Goal: Complete application form: Complete application form

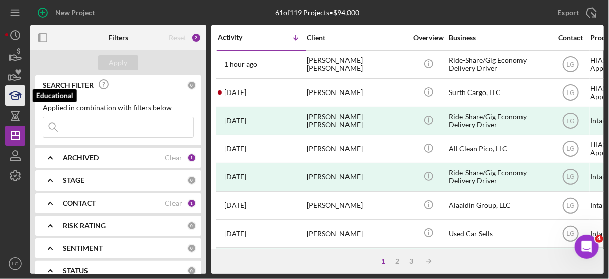
click at [17, 95] on icon "button" at bounding box center [15, 95] width 25 height 25
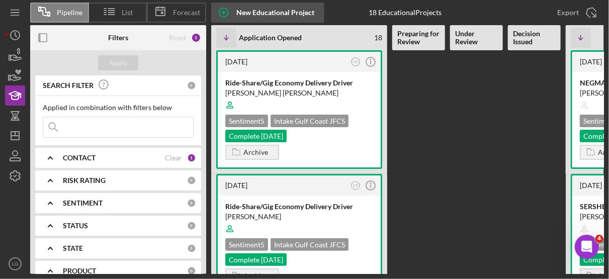
click at [255, 11] on div "New Educational Project" at bounding box center [275, 13] width 78 height 20
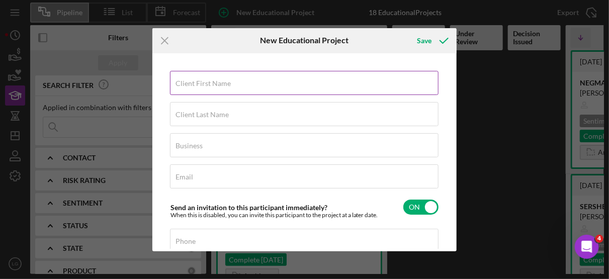
click at [208, 84] on label "Client First Name" at bounding box center [203, 83] width 55 height 8
click at [208, 84] on input "Client First Name" at bounding box center [304, 83] width 269 height 24
type input "Sahar"
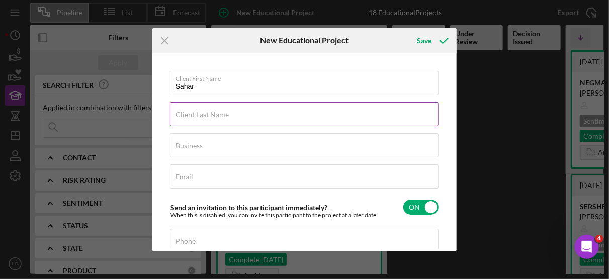
click at [209, 116] on label "Client Last Name" at bounding box center [202, 115] width 53 height 8
click at [209, 116] on input "Client Last Name" at bounding box center [304, 114] width 269 height 24
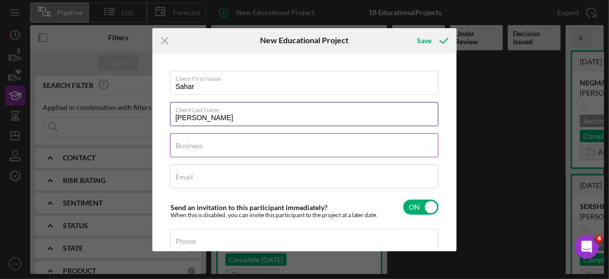
type input "[PERSON_NAME]"
click at [209, 147] on input "Business" at bounding box center [304, 145] width 269 height 24
type input "Co"
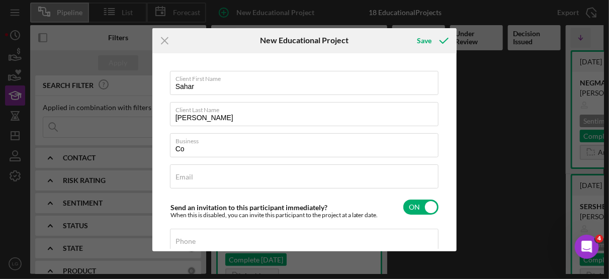
click at [503, 173] on div "Icon/Menu Close New Educational Project Save Client First Name Sahar Client Las…" at bounding box center [304, 139] width 609 height 279
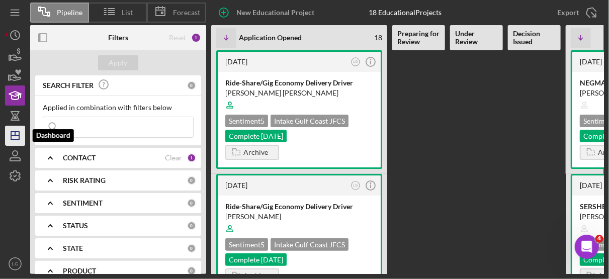
click at [23, 129] on icon "Icon/Dashboard" at bounding box center [15, 135] width 25 height 25
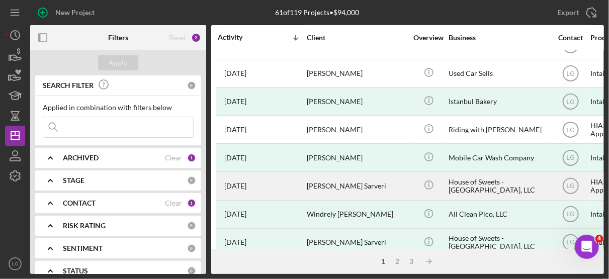
scroll to position [157, 0]
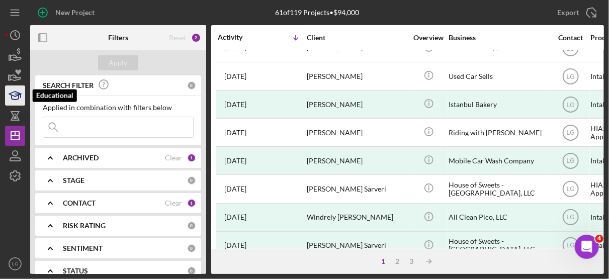
click at [18, 96] on icon "button" at bounding box center [15, 98] width 7 height 4
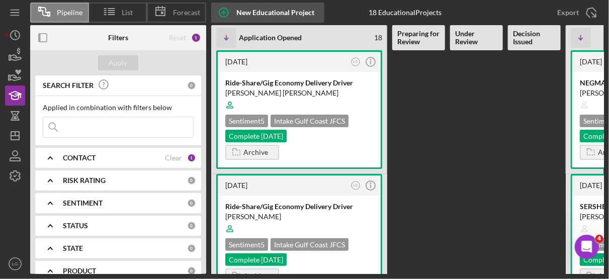
click at [259, 13] on div "New Educational Project" at bounding box center [275, 13] width 78 height 20
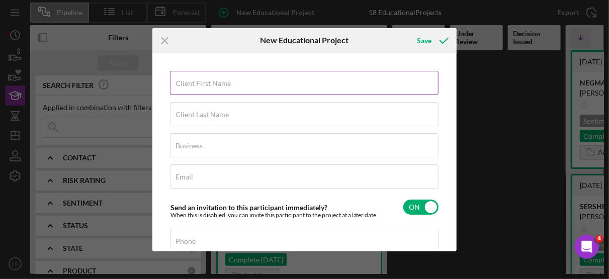
click at [203, 86] on label "Client First Name" at bounding box center [203, 83] width 55 height 8
click at [203, 86] on input "Client First Name" at bounding box center [304, 83] width 269 height 24
type input "Sahar"
type input "[PERSON_NAME]"
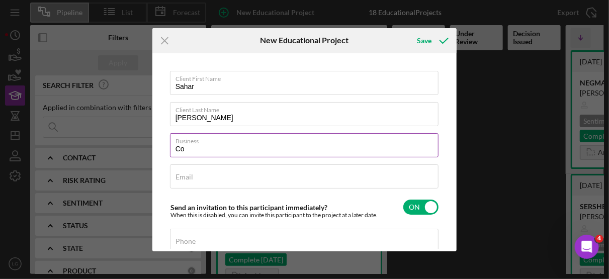
click at [194, 151] on input "Co" at bounding box center [304, 145] width 269 height 24
type input "Cosmetology"
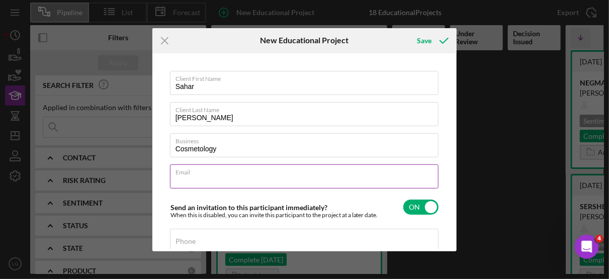
click at [202, 177] on input "Email" at bounding box center [304, 177] width 269 height 24
click at [202, 177] on input "s" at bounding box center [304, 177] width 269 height 24
type input "s"
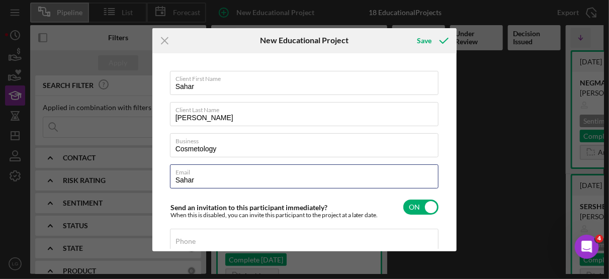
type input "Sahar"
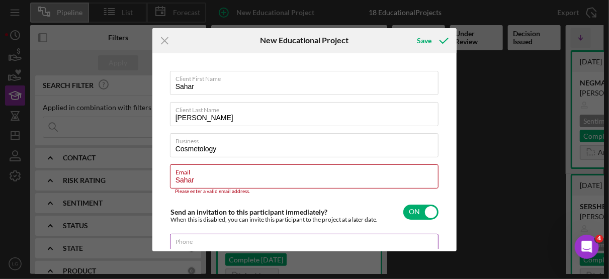
click at [205, 242] on div "Phone" at bounding box center [305, 246] width 270 height 25
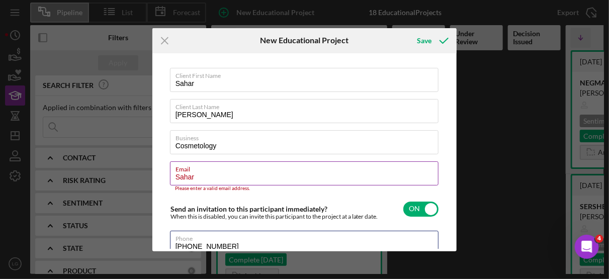
type input "[PHONE_NUMBER]"
click at [219, 177] on input "Sahar" at bounding box center [304, 173] width 269 height 24
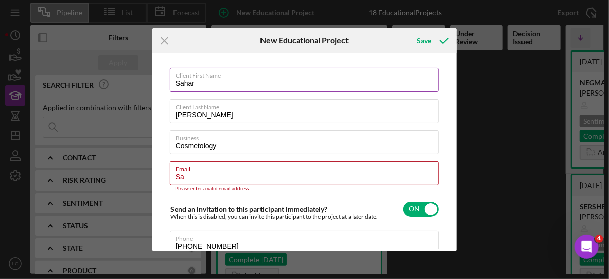
type input "S"
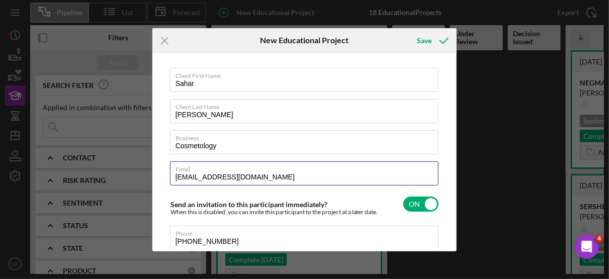
type input "[EMAIL_ADDRESS][DOMAIN_NAME]"
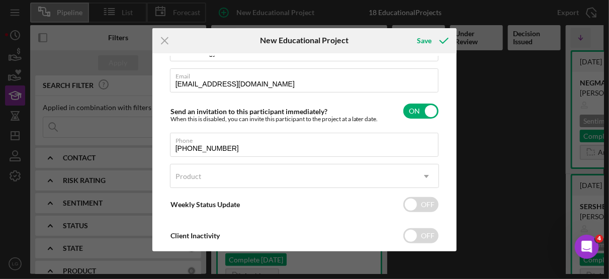
scroll to position [98, 0]
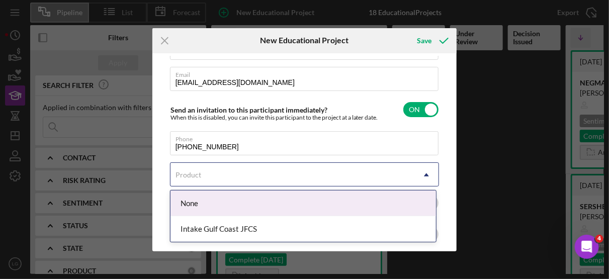
click at [426, 174] on icon "Icon/Dropdown Arrow" at bounding box center [427, 175] width 24 height 24
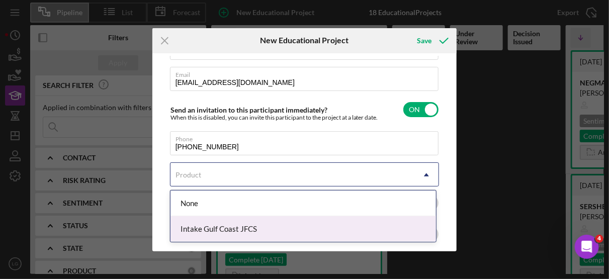
click at [252, 228] on div "Intake Gulf Coast JFCS" at bounding box center [304, 229] width 266 height 26
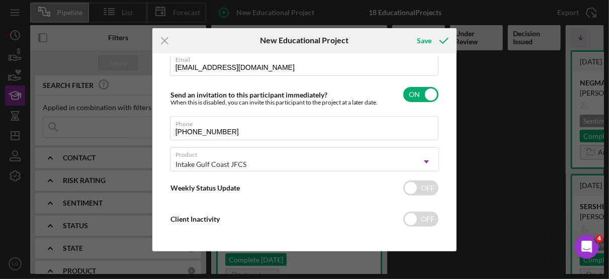
scroll to position [117, 0]
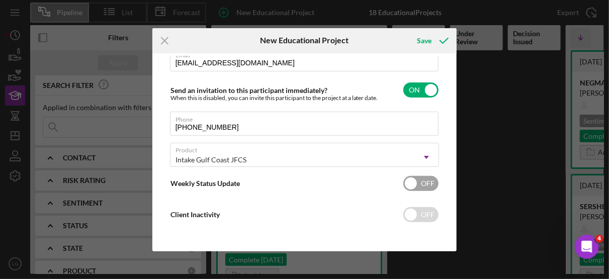
click at [407, 179] on input "checkbox" at bounding box center [420, 183] width 35 height 15
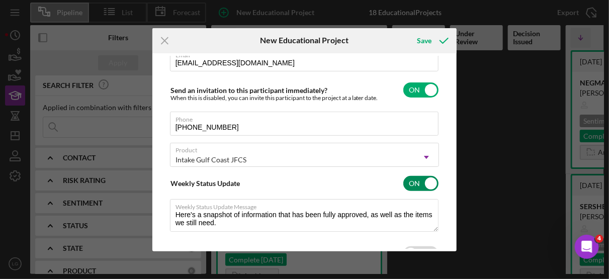
click at [426, 181] on input "checkbox" at bounding box center [420, 183] width 35 height 15
checkbox input "false"
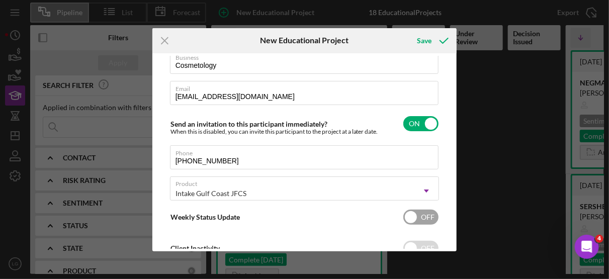
scroll to position [74, 0]
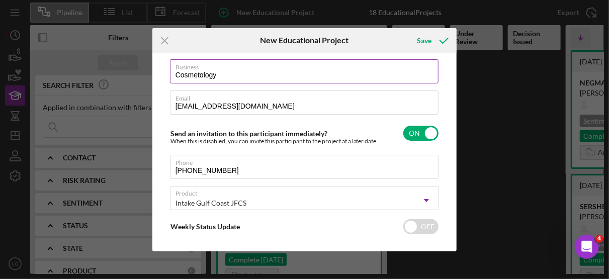
click at [228, 73] on input "Cosmetology" at bounding box center [304, 71] width 269 height 24
click at [259, 77] on input "Cosmetology - Tatooing" at bounding box center [304, 71] width 269 height 24
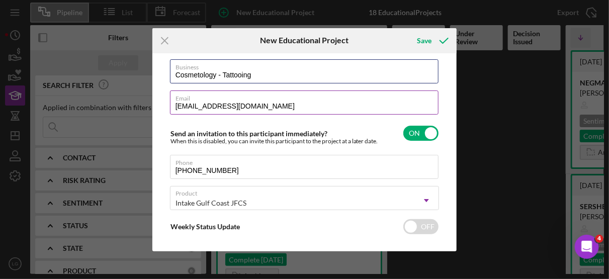
type input "Cosmetology - Tattooing"
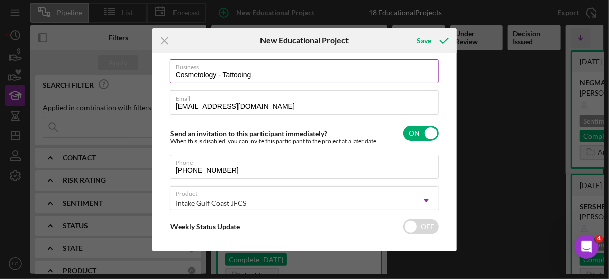
click at [306, 74] on input "Cosmetology - Tattooing" at bounding box center [304, 71] width 269 height 24
click at [432, 41] on icon "submit" at bounding box center [444, 40] width 25 height 25
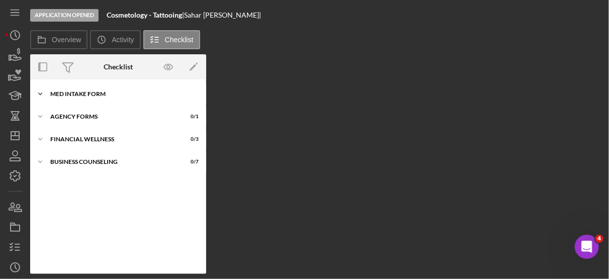
click at [80, 94] on div "MED Intake Form" at bounding box center [121, 94] width 143 height 6
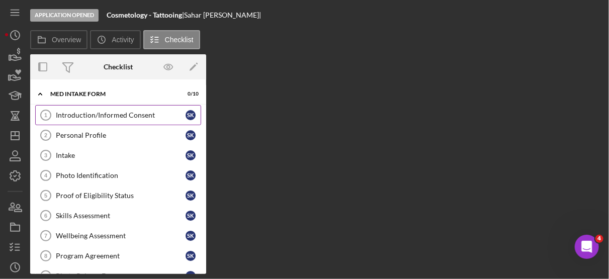
click at [117, 114] on div "Introduction/Informed Consent" at bounding box center [121, 115] width 130 height 8
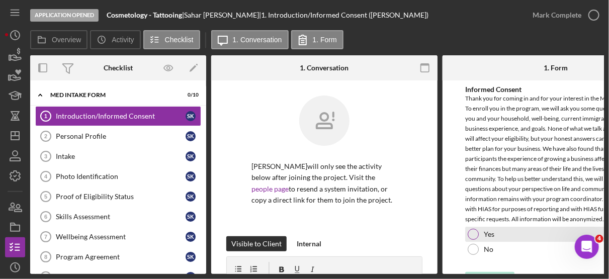
click at [474, 230] on div at bounding box center [473, 234] width 11 height 11
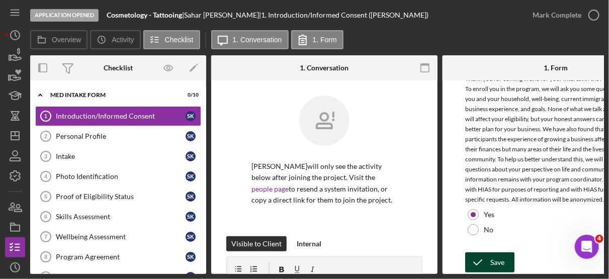
click at [501, 261] on div "Save" at bounding box center [497, 263] width 14 height 20
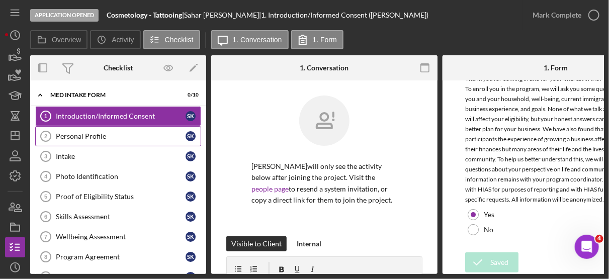
click at [86, 136] on div "Personal Profile" at bounding box center [121, 136] width 130 height 8
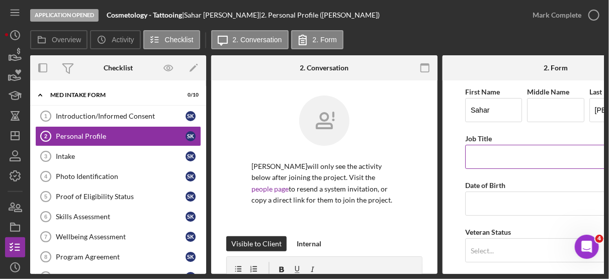
scroll to position [0, 64]
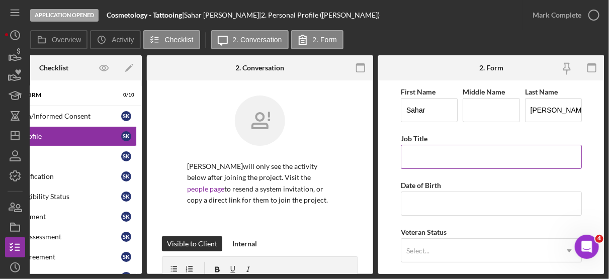
click at [449, 157] on input "Job Title" at bounding box center [491, 157] width 181 height 24
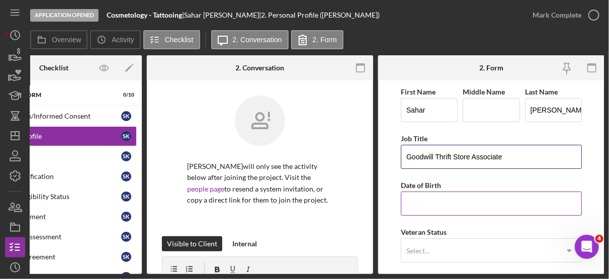
type input "Goodwill Thrift Store Associate"
click at [426, 202] on input "Date of Birth" at bounding box center [491, 204] width 181 height 24
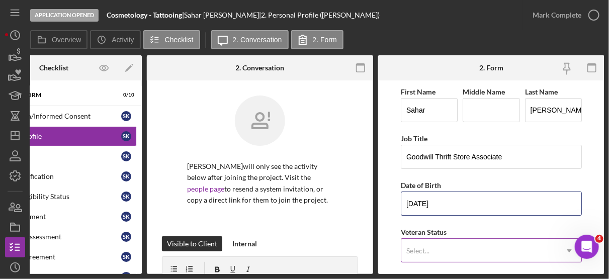
type input "[DATE]"
click at [566, 247] on icon "Icon/Dropdown Arrow" at bounding box center [569, 251] width 24 height 24
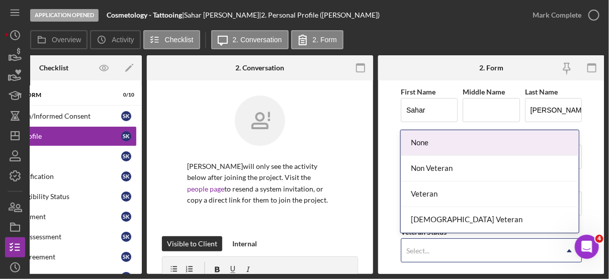
click at [425, 141] on div "None" at bounding box center [490, 143] width 178 height 26
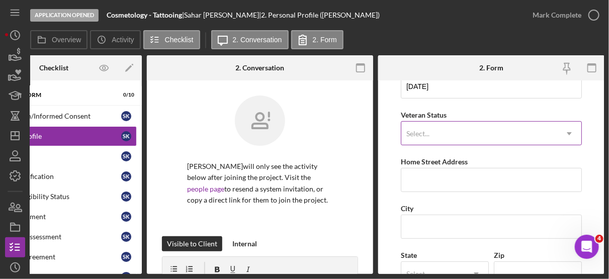
scroll to position [118, 0]
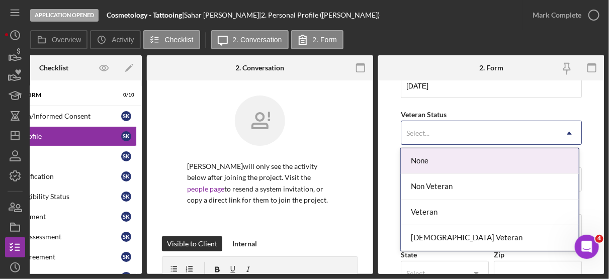
click at [431, 159] on div "None" at bounding box center [490, 161] width 178 height 26
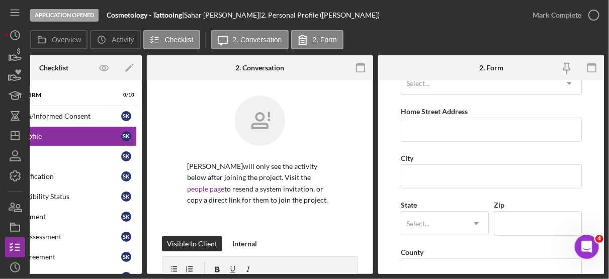
scroll to position [186, 0]
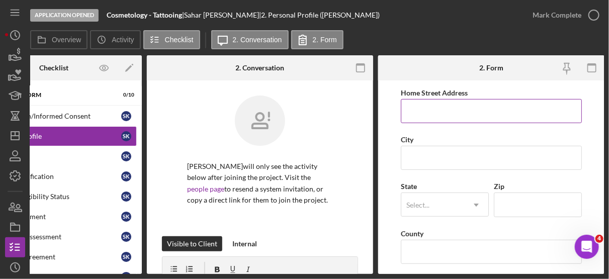
click at [434, 111] on input "Home Street Address" at bounding box center [491, 111] width 181 height 24
click at [485, 109] on input "19135 US" at bounding box center [491, 111] width 181 height 24
click at [523, 109] on input "19135 US" at bounding box center [491, 111] width 181 height 24
click at [523, 109] on input "[STREET_ADDRESS] G2" at bounding box center [491, 111] width 181 height 24
type input "[STREET_ADDRESS] J30"
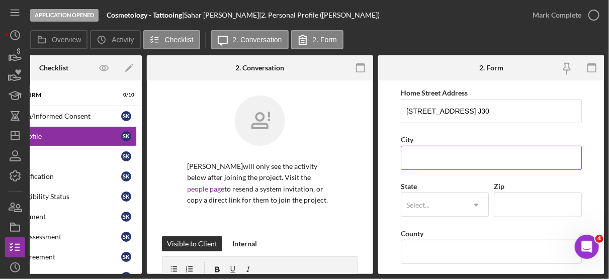
click at [468, 151] on input "City" at bounding box center [491, 158] width 181 height 24
type input "Clearwater"
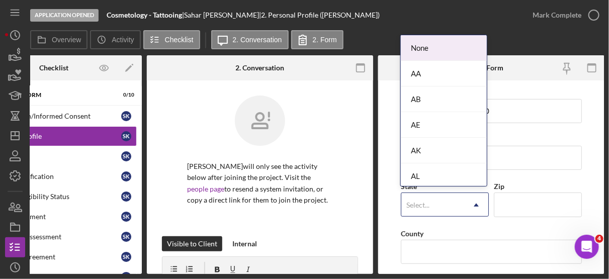
click at [460, 205] on div "Select..." at bounding box center [432, 205] width 63 height 23
type input "F"
click at [416, 177] on div "FL" at bounding box center [444, 176] width 86 height 26
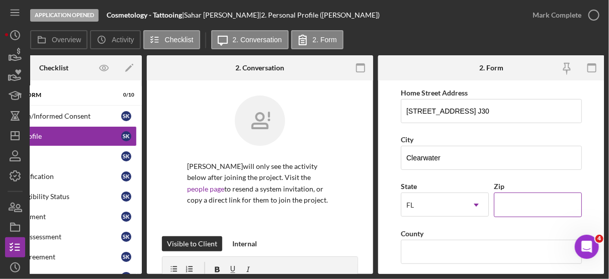
click at [522, 206] on input "Zip" at bounding box center [538, 205] width 88 height 24
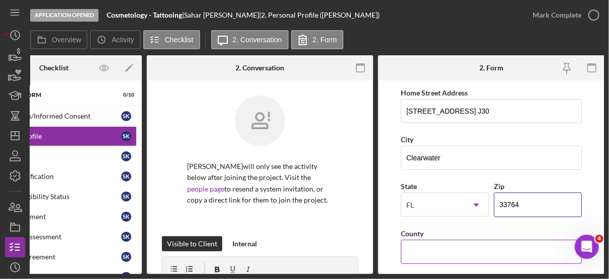
type input "33764"
click at [452, 254] on input "County" at bounding box center [491, 252] width 181 height 24
type input "Pinellas"
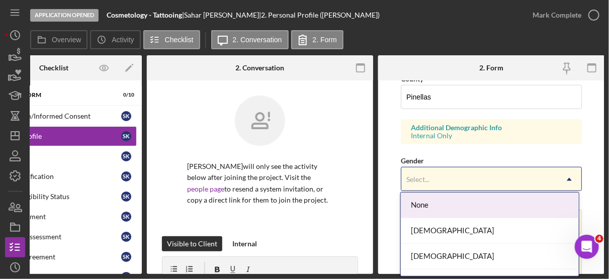
click at [565, 175] on icon "Icon/Dropdown Arrow" at bounding box center [569, 180] width 24 height 24
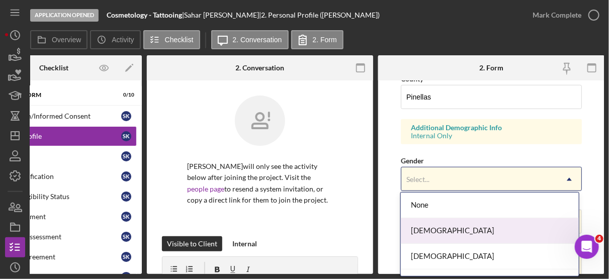
click at [434, 233] on div "[DEMOGRAPHIC_DATA]" at bounding box center [490, 231] width 178 height 26
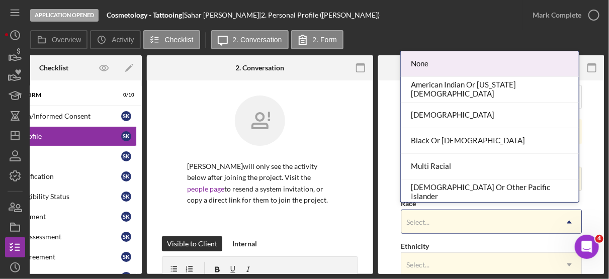
click at [568, 217] on icon "Icon/Dropdown Arrow" at bounding box center [569, 222] width 24 height 24
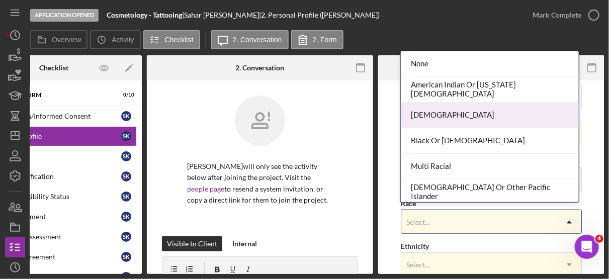
click at [423, 113] on div "[DEMOGRAPHIC_DATA]" at bounding box center [490, 116] width 178 height 26
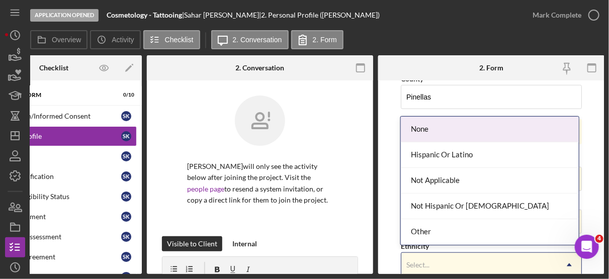
click at [570, 261] on icon "Icon/Dropdown Arrow" at bounding box center [569, 265] width 24 height 24
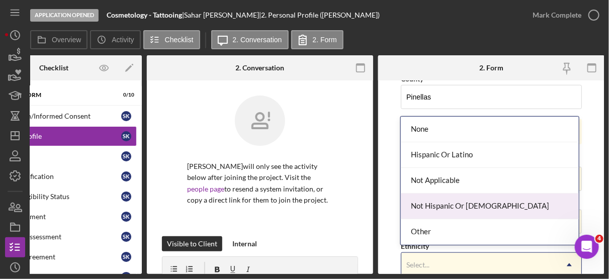
click at [445, 202] on div "Not Hispanic Or [DEMOGRAPHIC_DATA]" at bounding box center [490, 207] width 178 height 26
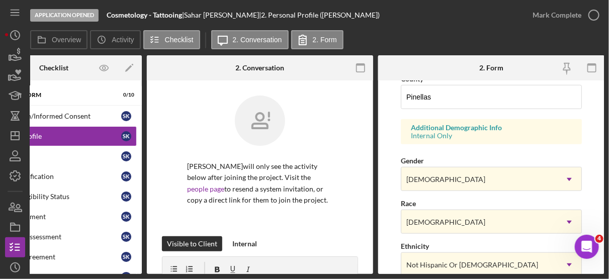
scroll to position [477, 0]
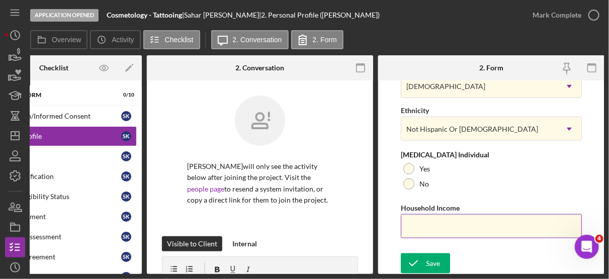
click at [423, 223] on input "Household Income" at bounding box center [491, 226] width 181 height 24
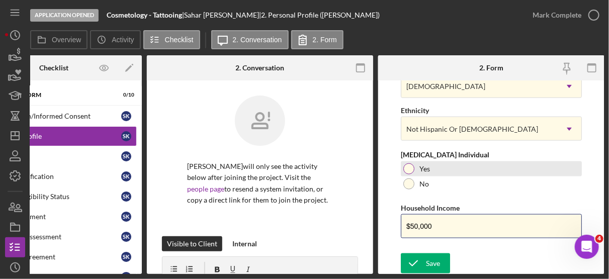
type input "$50,000"
click at [407, 167] on div at bounding box center [408, 168] width 11 height 11
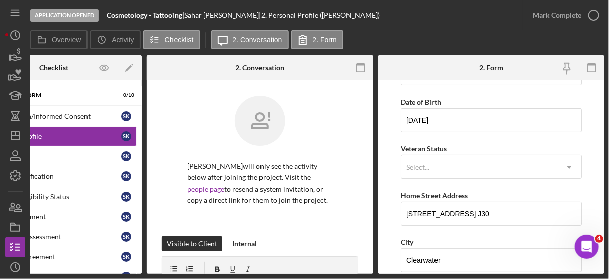
scroll to position [94, 0]
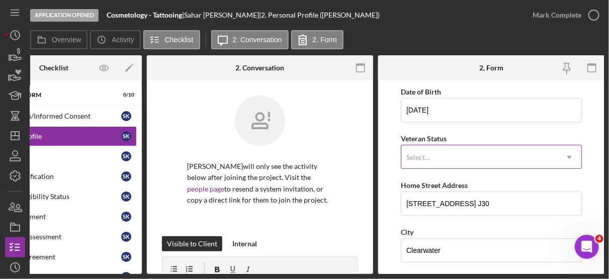
click at [569, 154] on icon "Icon/Dropdown Arrow" at bounding box center [569, 157] width 24 height 24
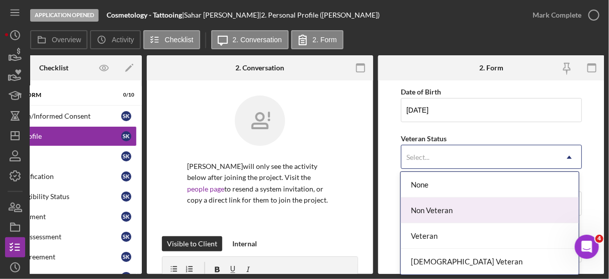
click at [497, 204] on div "Non Veteran" at bounding box center [490, 211] width 178 height 26
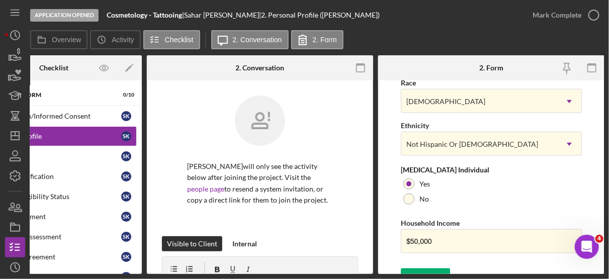
scroll to position [477, 0]
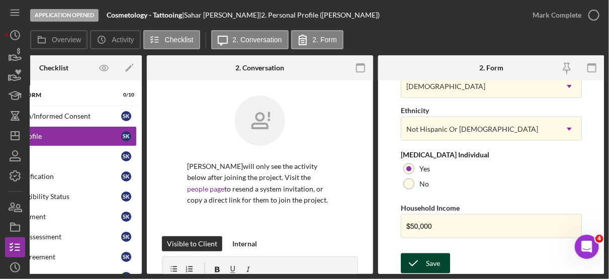
click at [439, 261] on div "Save" at bounding box center [433, 264] width 14 height 20
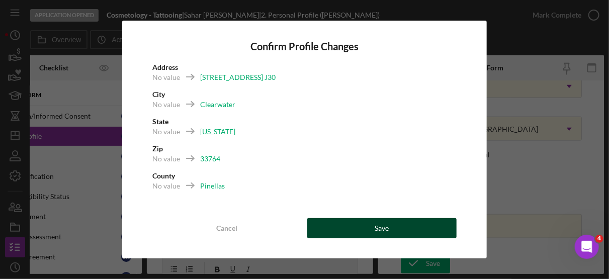
click at [429, 227] on button "Save" at bounding box center [382, 228] width 150 height 20
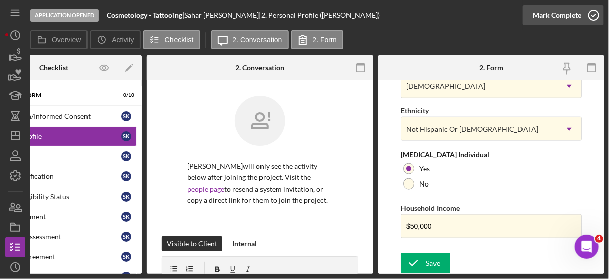
click at [595, 15] on icon "button" at bounding box center [594, 15] width 25 height 25
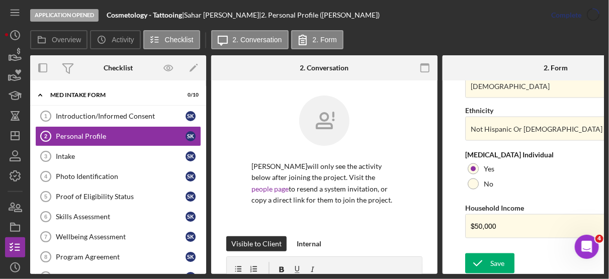
scroll to position [286, 0]
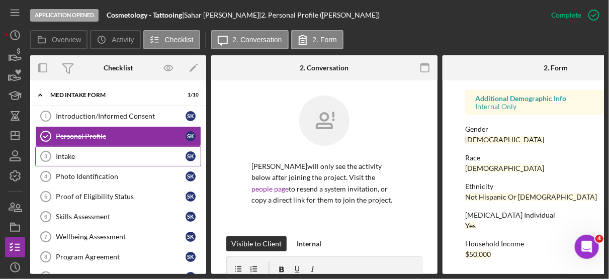
click at [72, 156] on div "Intake" at bounding box center [121, 156] width 130 height 8
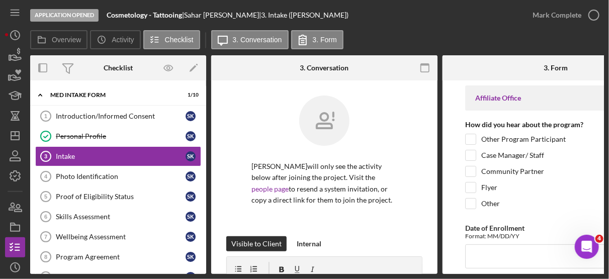
scroll to position [0, 64]
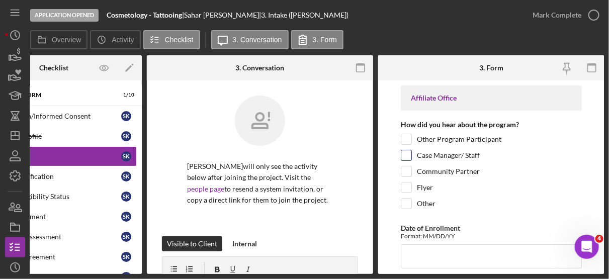
click at [441, 156] on label "Case Manager/ Staff" at bounding box center [448, 155] width 63 height 10
click at [412, 156] on input "Case Manager/ Staff" at bounding box center [406, 155] width 10 height 10
checkbox input "true"
click at [419, 255] on input "Date of Enrollment" at bounding box center [491, 256] width 181 height 24
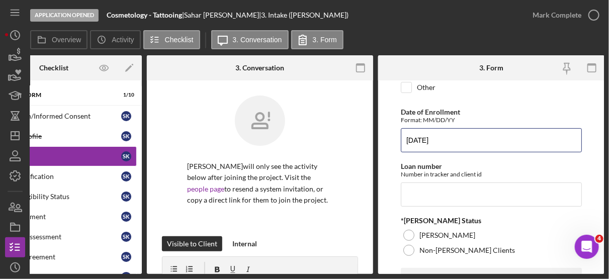
scroll to position [126, 0]
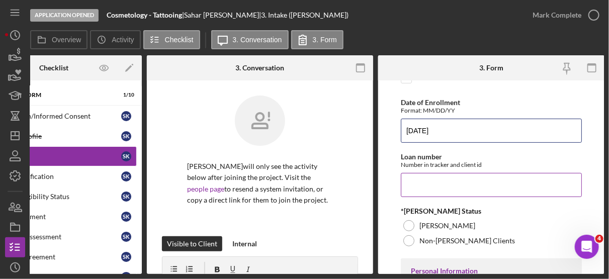
type input "[DATE]"
click at [447, 184] on input "Loan number" at bounding box center [491, 185] width 181 height 24
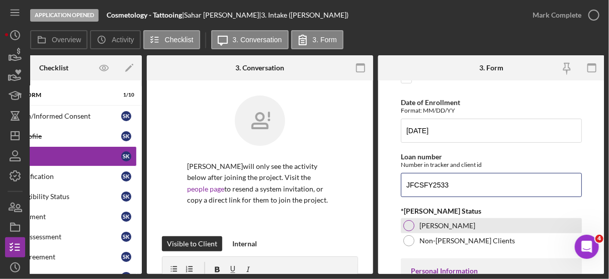
type input "JFCSFY2533"
click at [438, 222] on label "[PERSON_NAME]" at bounding box center [448, 226] width 56 height 8
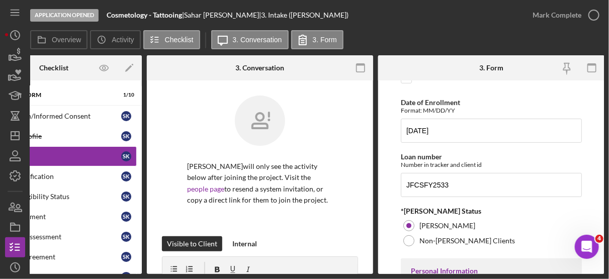
drag, startPoint x: 601, startPoint y: 100, endPoint x: 607, endPoint y: 135, distance: 35.2
click at [607, 135] on div "Application Opened Cosmetology - Tattooing | [PERSON_NAME] | 3. Intake ([PERSON…" at bounding box center [304, 139] width 609 height 279
drag, startPoint x: 607, startPoint y: 135, endPoint x: 550, endPoint y: 207, distance: 91.7
click at [550, 207] on div "*[PERSON_NAME] Status" at bounding box center [491, 211] width 181 height 8
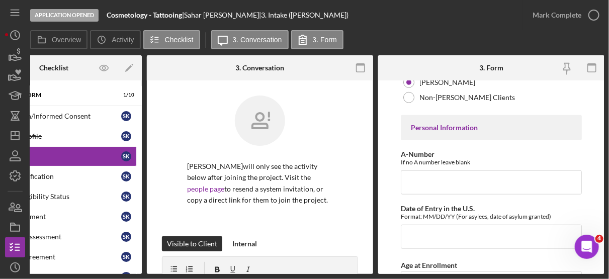
scroll to position [270, 0]
click at [446, 179] on input "A-Number" at bounding box center [491, 182] width 181 height 24
type input "69,101,014"
click at [484, 232] on input "Date of Entry in the U.S." at bounding box center [491, 236] width 181 height 24
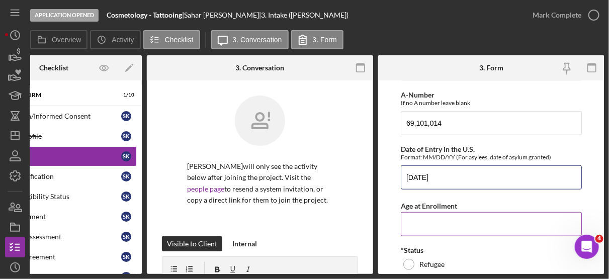
scroll to position [362, 0]
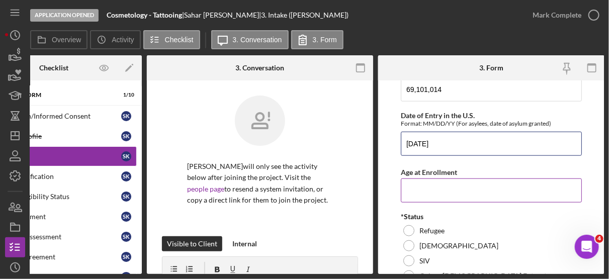
type input "[DATE]"
click at [437, 188] on input "Age at Enrollment" at bounding box center [491, 191] width 181 height 24
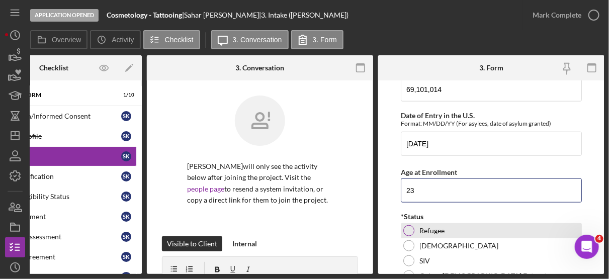
type input "23"
click at [430, 223] on div "Refugee" at bounding box center [491, 230] width 181 height 15
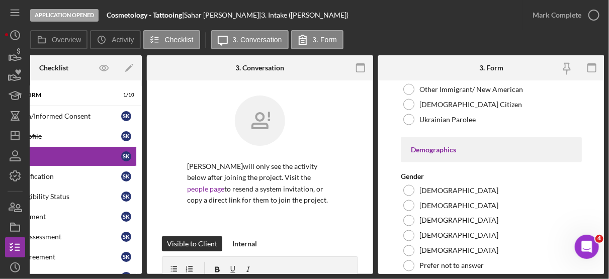
scroll to position [581, 0]
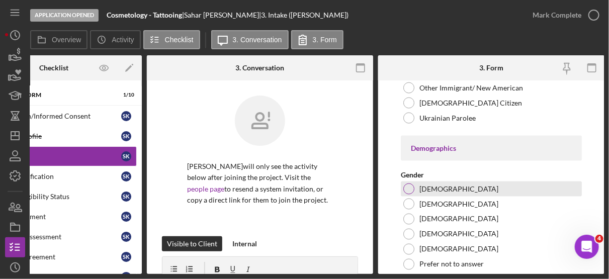
click at [437, 188] on label "[DEMOGRAPHIC_DATA]" at bounding box center [459, 189] width 79 height 8
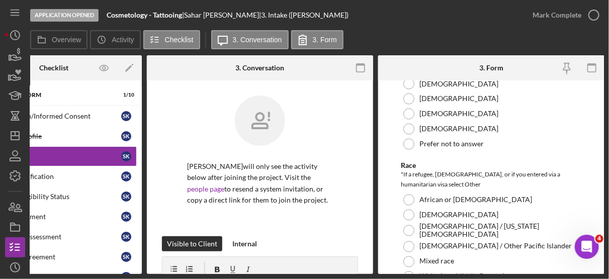
scroll to position [720, 0]
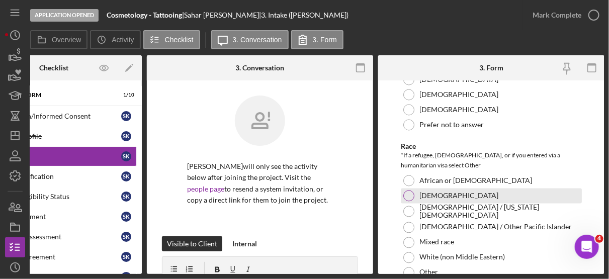
click at [436, 196] on div "[DEMOGRAPHIC_DATA]" at bounding box center [491, 196] width 181 height 15
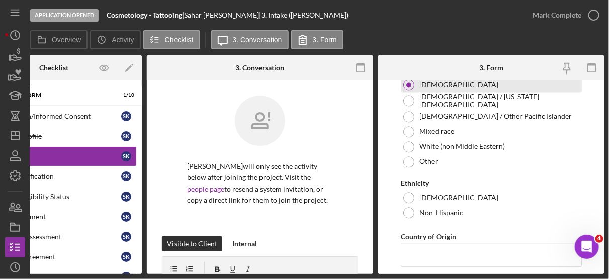
scroll to position [842, 0]
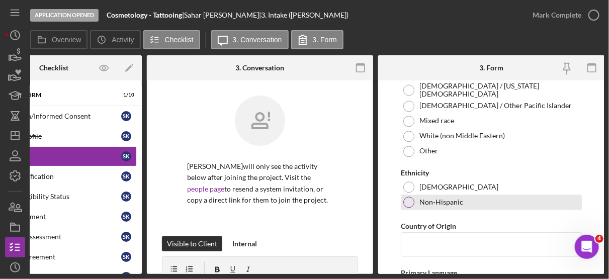
click at [455, 198] on label "Non-Hispanic" at bounding box center [442, 202] width 44 height 8
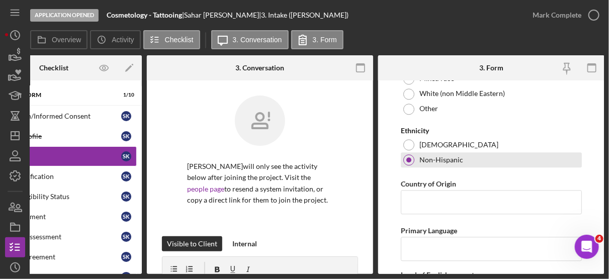
scroll to position [919, 0]
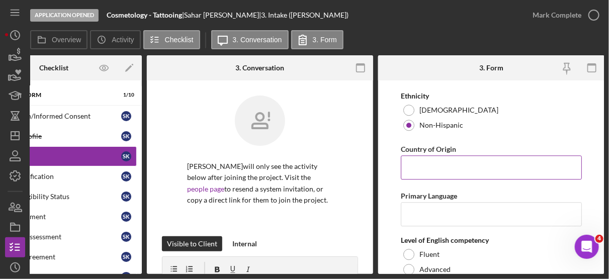
click at [433, 160] on input "Country of Origin" at bounding box center [491, 167] width 181 height 24
type input "a"
type input "[GEOGRAPHIC_DATA]"
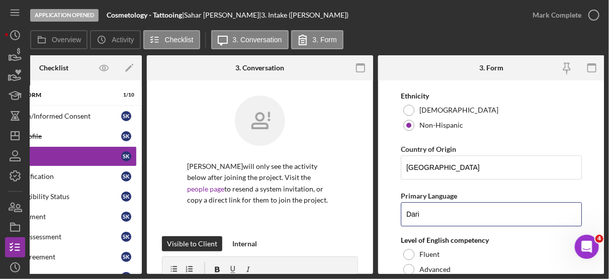
type input "Dari"
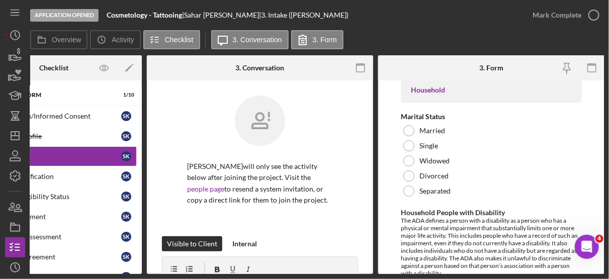
scroll to position [1209, 0]
click at [434, 143] on label "Single" at bounding box center [429, 146] width 19 height 8
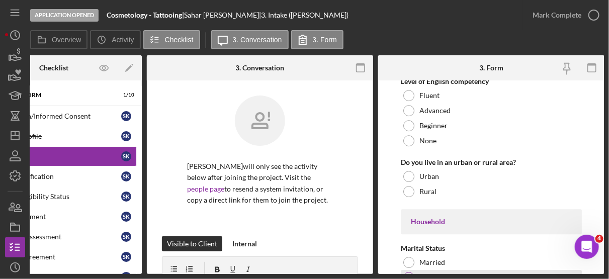
scroll to position [1074, 0]
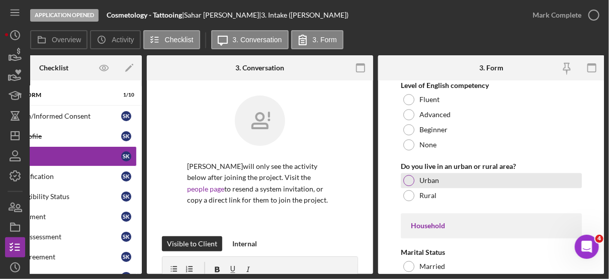
click at [435, 173] on div "Urban" at bounding box center [491, 180] width 181 height 15
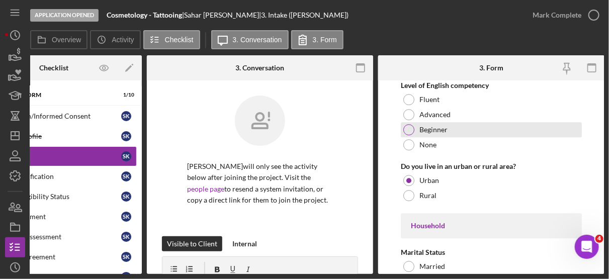
click at [442, 126] on label "Beginner" at bounding box center [434, 130] width 28 height 8
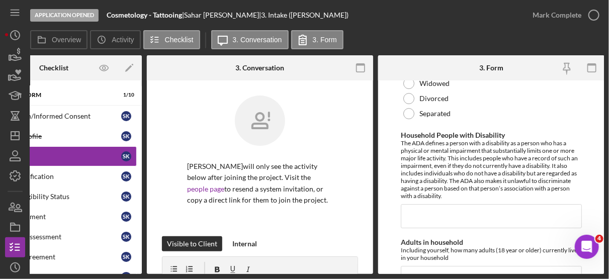
scroll to position [1286, 0]
click at [439, 213] on input "Household People with Disability" at bounding box center [491, 217] width 181 height 24
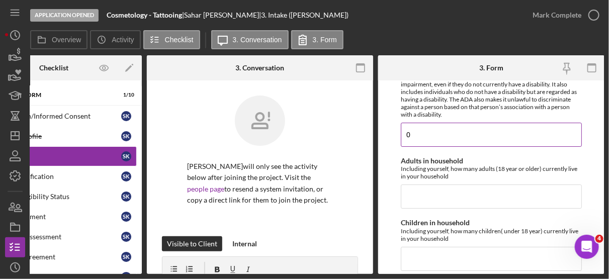
scroll to position [1368, 0]
type input "0"
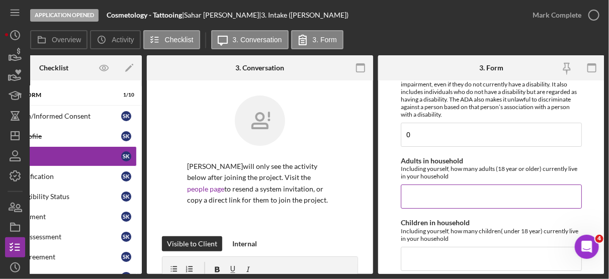
click at [447, 188] on input "Adults in household" at bounding box center [491, 197] width 181 height 24
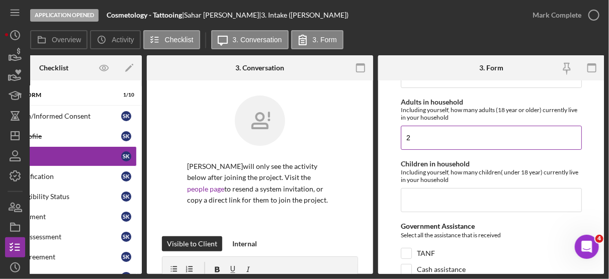
scroll to position [1432, 0]
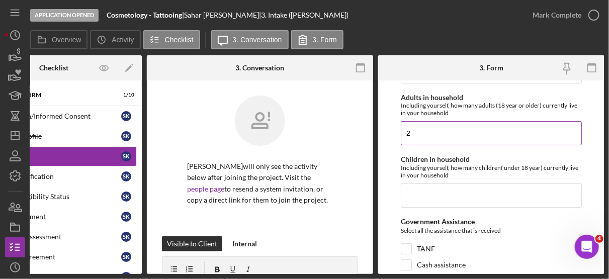
type input "2"
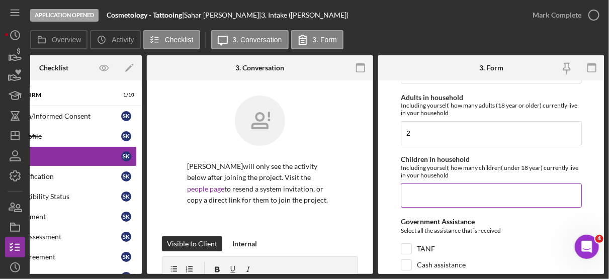
click at [427, 189] on input "Children in household" at bounding box center [491, 196] width 181 height 24
type input "1"
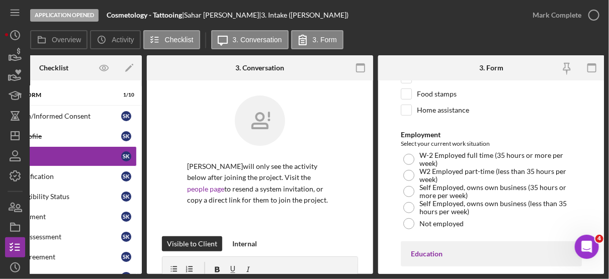
scroll to position [1619, 0]
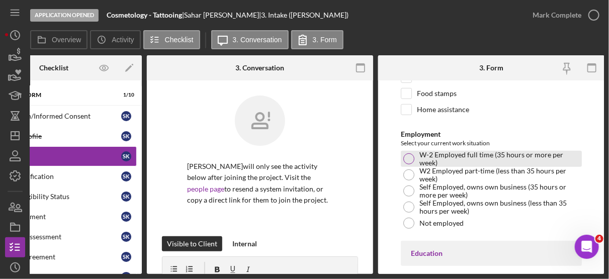
type input "2"
click at [415, 151] on div "W-2 Employed full time (35 hours or more per week)" at bounding box center [491, 159] width 181 height 16
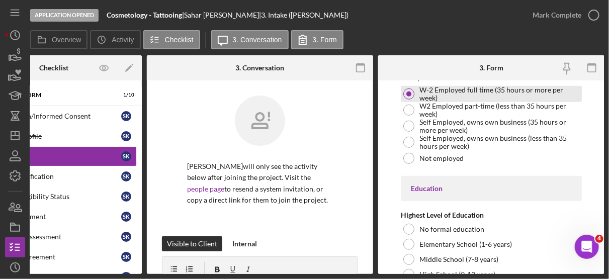
scroll to position [1708, 0]
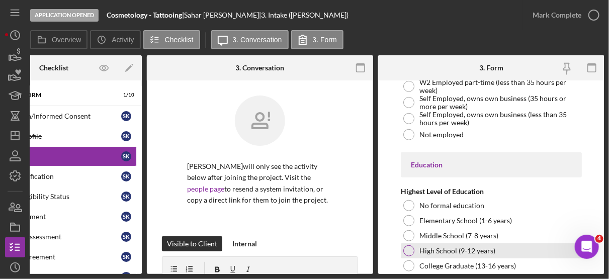
click at [473, 247] on label "High School (9-12 years)" at bounding box center [458, 251] width 76 height 8
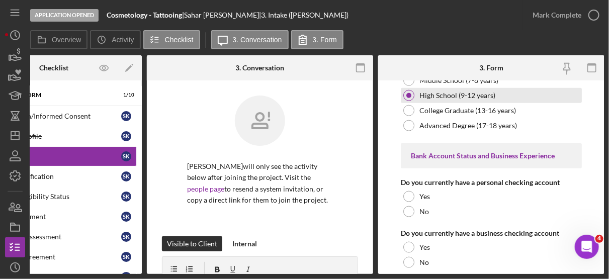
scroll to position [1885, 0]
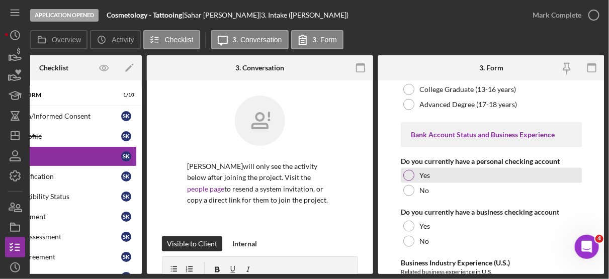
click at [408, 170] on div at bounding box center [408, 175] width 11 height 11
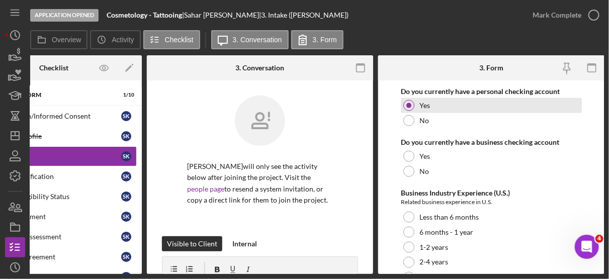
scroll to position [1957, 0]
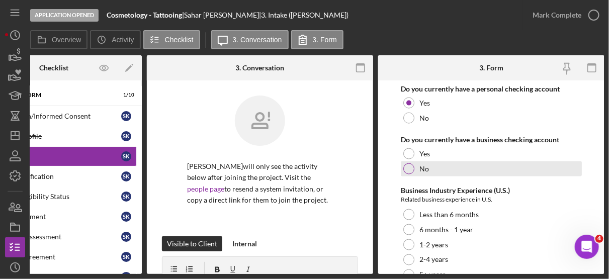
click at [410, 166] on div "No" at bounding box center [491, 168] width 181 height 15
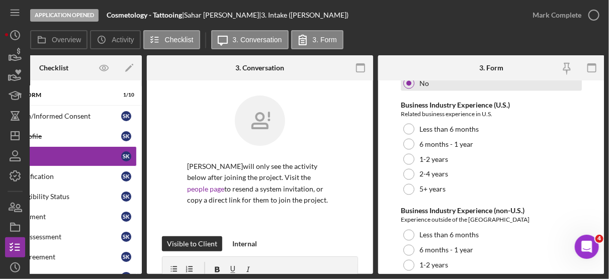
scroll to position [2044, 0]
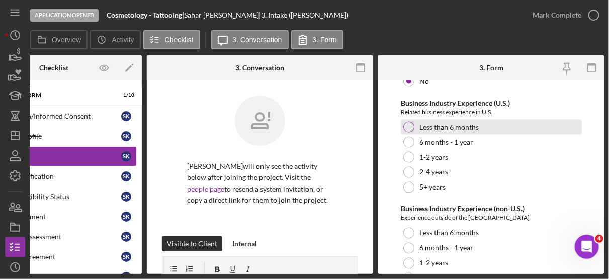
click at [416, 120] on div "Less than 6 months" at bounding box center [491, 127] width 181 height 15
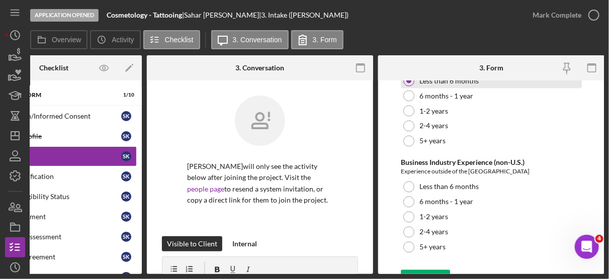
scroll to position [2102, 0]
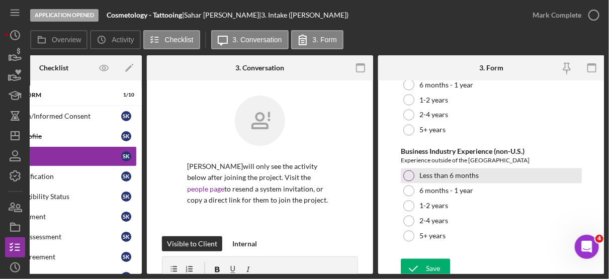
click at [415, 169] on div "Less than 6 months" at bounding box center [491, 176] width 181 height 15
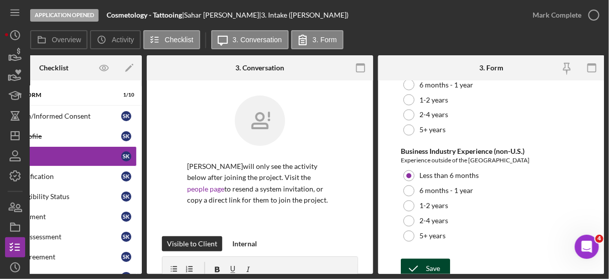
click at [438, 260] on div "Save" at bounding box center [433, 269] width 14 height 20
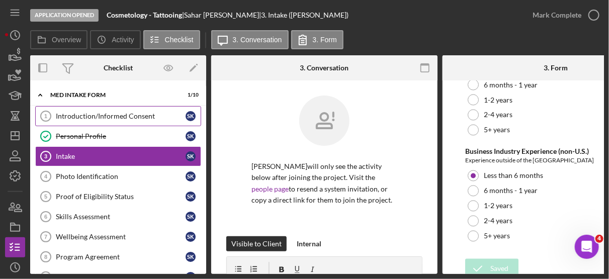
click at [147, 112] on div "Introduction/Informed Consent" at bounding box center [121, 116] width 130 height 8
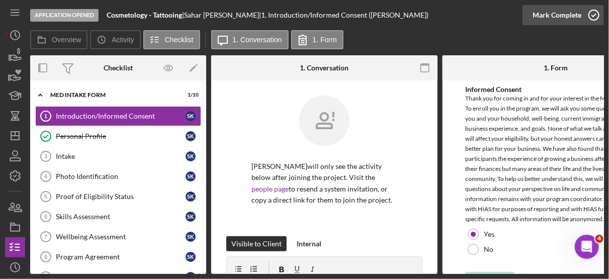
click at [593, 12] on icon "button" at bounding box center [594, 15] width 25 height 25
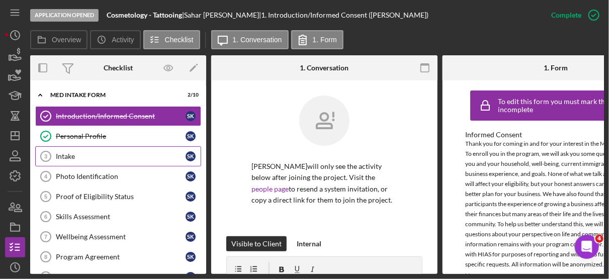
click at [69, 158] on div "Intake" at bounding box center [121, 156] width 130 height 8
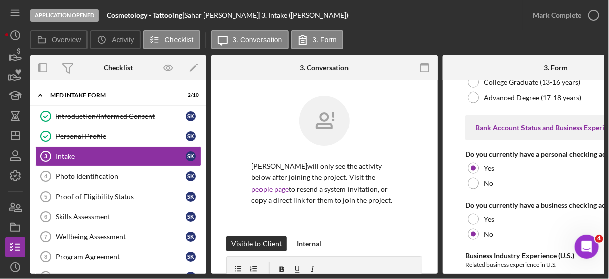
scroll to position [0, 64]
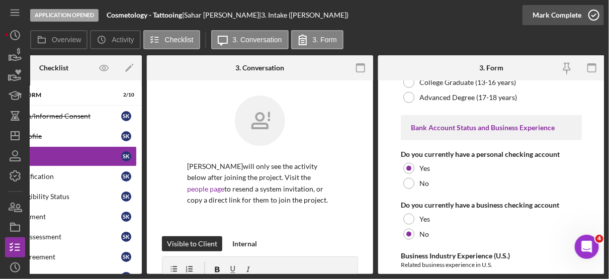
click at [596, 11] on circle "button" at bounding box center [594, 15] width 10 height 10
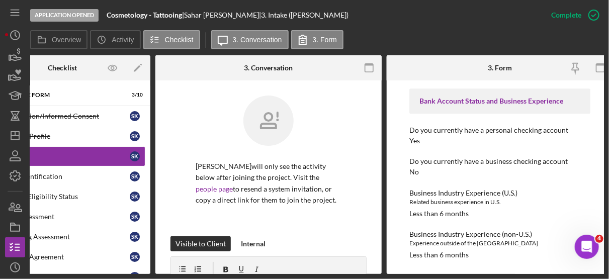
scroll to position [0, 0]
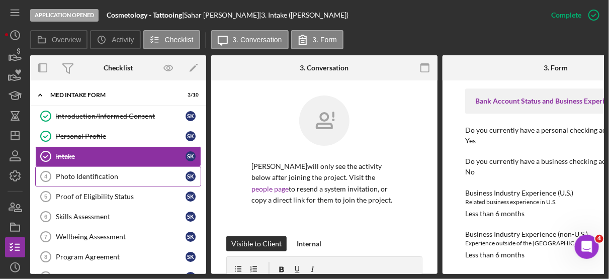
click at [114, 184] on link "Photo Identification 4 Photo Identification S K" at bounding box center [118, 177] width 166 height 20
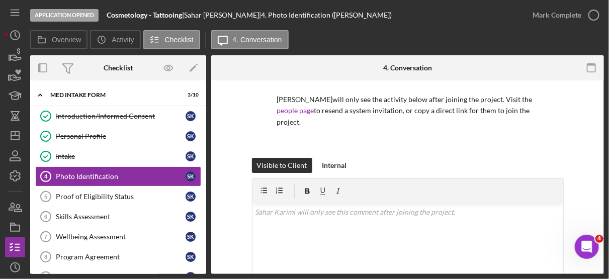
scroll to position [107, 0]
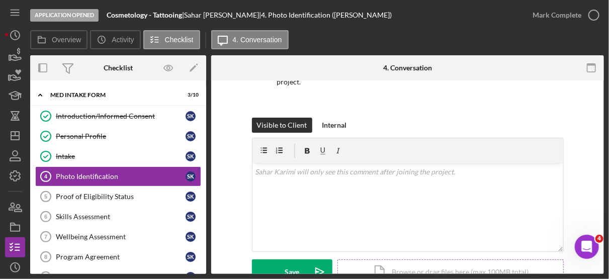
click at [434, 260] on div "Icon/Document Browse or drag files here (max 100MB total) Tap to choose files o…" at bounding box center [451, 272] width 226 height 25
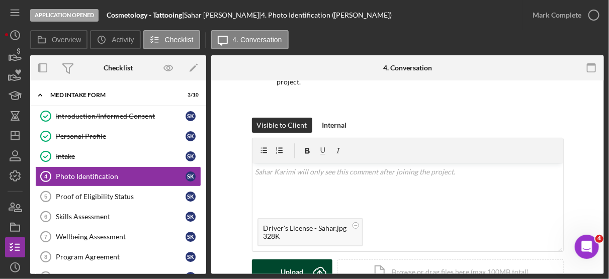
click at [296, 260] on div "Upload" at bounding box center [292, 272] width 23 height 25
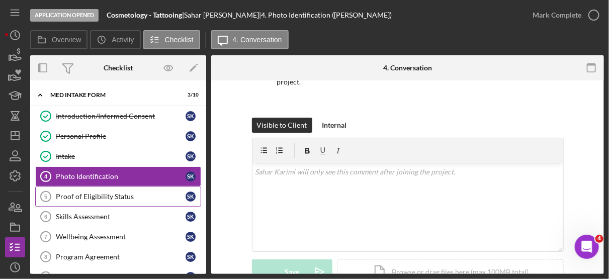
click at [106, 196] on div "Proof of Eligibility Status" at bounding box center [121, 197] width 130 height 8
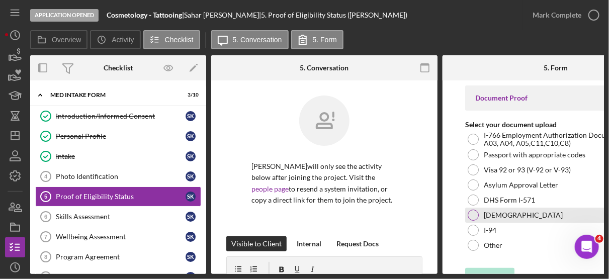
click at [480, 214] on div "[DEMOGRAPHIC_DATA]" at bounding box center [555, 215] width 181 height 15
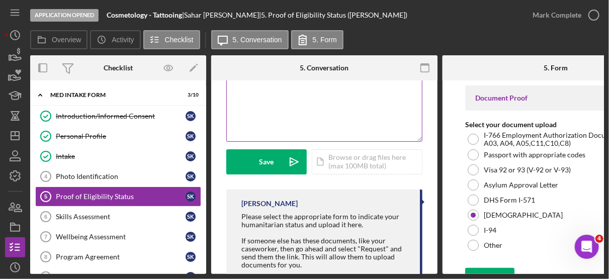
scroll to position [229, 0]
click at [351, 154] on div "Icon/Document Browse or drag files here (max 100MB total) Tap to choose files o…" at bounding box center [367, 161] width 111 height 25
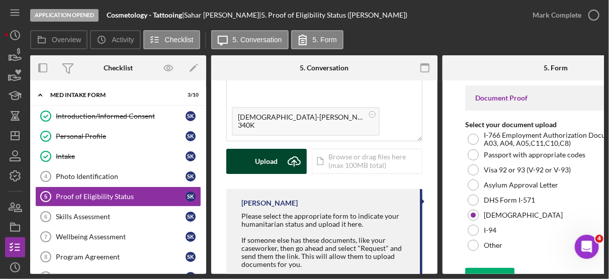
click at [268, 159] on div "Upload" at bounding box center [267, 161] width 23 height 25
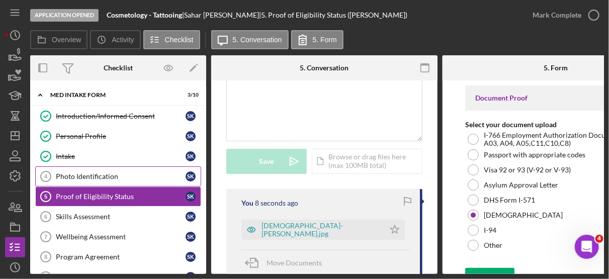
click at [91, 170] on link "Photo Identification 4 Photo Identification S K" at bounding box center [118, 177] width 166 height 20
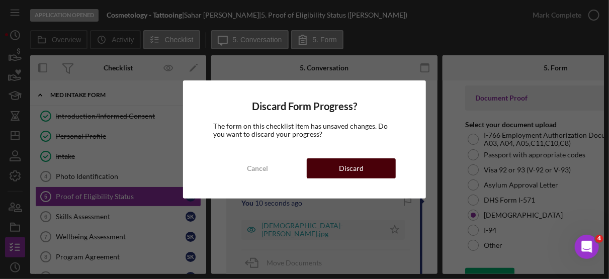
click at [364, 172] on button "Discard" at bounding box center [351, 168] width 89 height 20
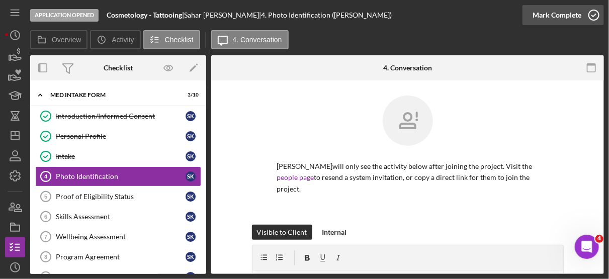
click at [589, 14] on icon "button" at bounding box center [594, 15] width 25 height 25
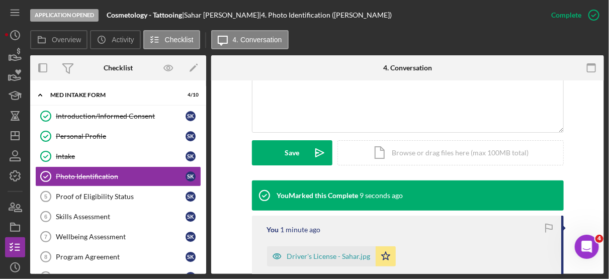
scroll to position [224, 0]
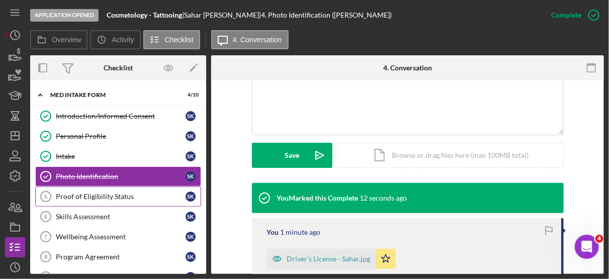
click at [134, 194] on div "Proof of Eligibility Status" at bounding box center [121, 197] width 130 height 8
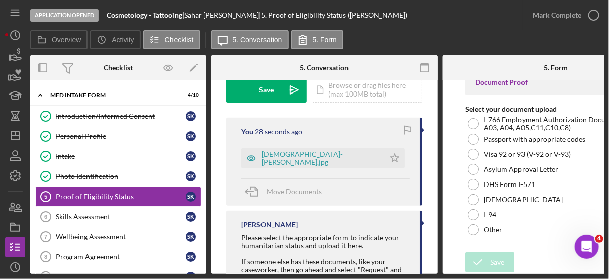
scroll to position [302, 0]
click at [385, 154] on icon "Icon/Star" at bounding box center [395, 157] width 20 height 20
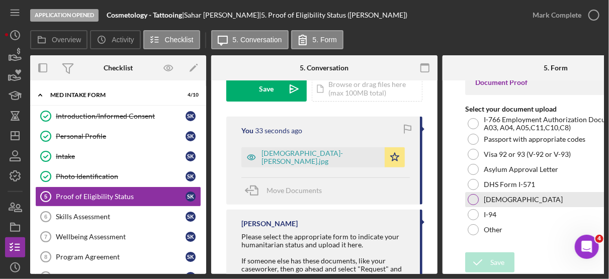
click at [495, 198] on label "[DEMOGRAPHIC_DATA]" at bounding box center [523, 200] width 79 height 8
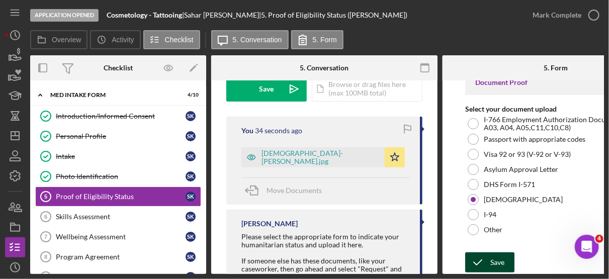
click at [502, 260] on div "Save" at bounding box center [497, 263] width 14 height 20
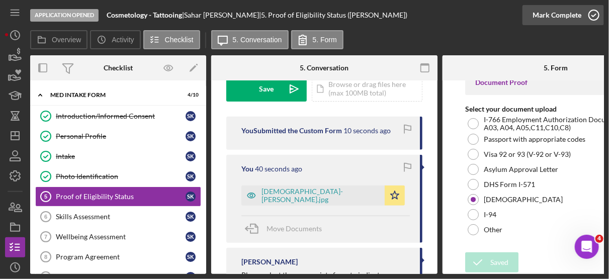
click at [591, 13] on icon "button" at bounding box center [594, 15] width 25 height 25
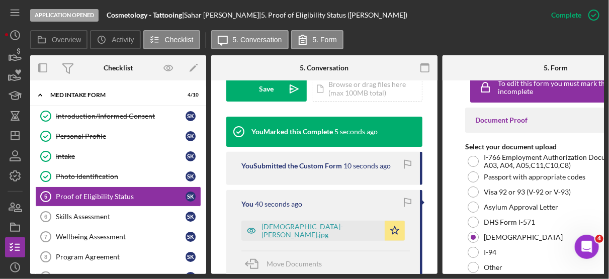
scroll to position [58, 0]
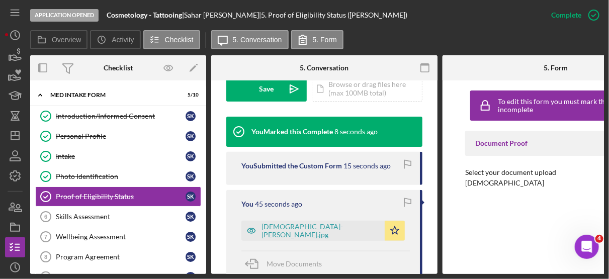
click at [202, 245] on div "Introduction/Informed Consent Introduction/Informed Consent S K Personal Profil…" at bounding box center [118, 209] width 176 height 206
click at [109, 253] on div "Program Agreement" at bounding box center [121, 257] width 130 height 8
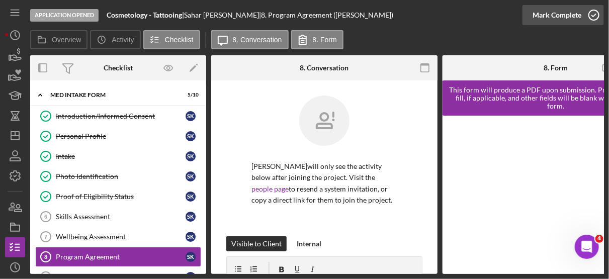
click at [593, 22] on icon "button" at bounding box center [594, 15] width 25 height 25
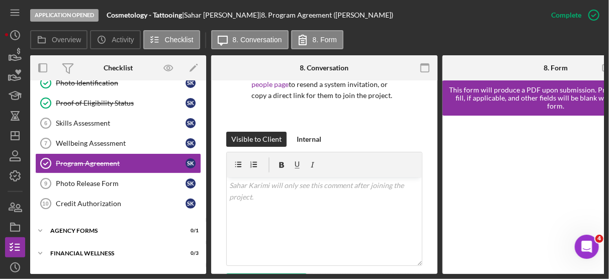
scroll to position [95, 0]
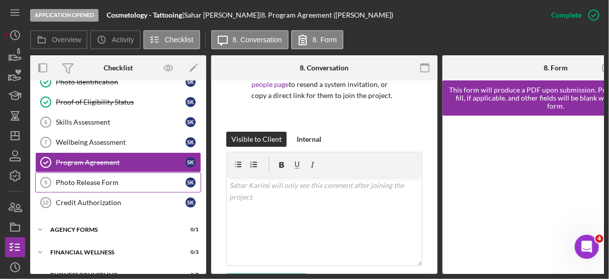
click at [119, 187] on link "Photo Release Form 9 Photo Release Form S K" at bounding box center [118, 183] width 166 height 20
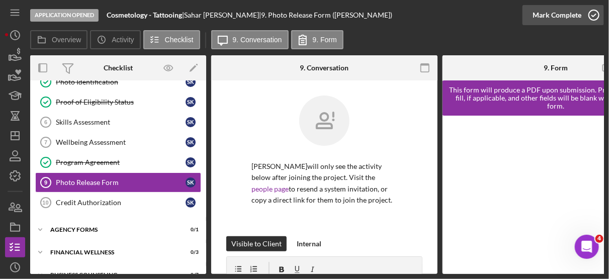
click at [596, 16] on icon "button" at bounding box center [594, 15] width 25 height 25
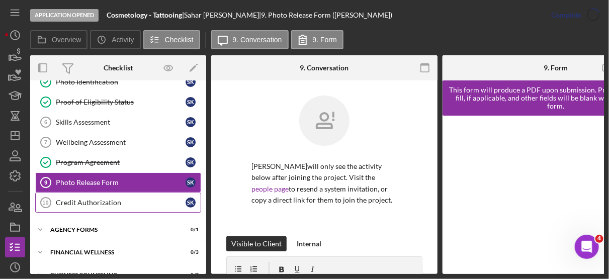
click at [119, 202] on div "Credit Authorization" at bounding box center [121, 203] width 130 height 8
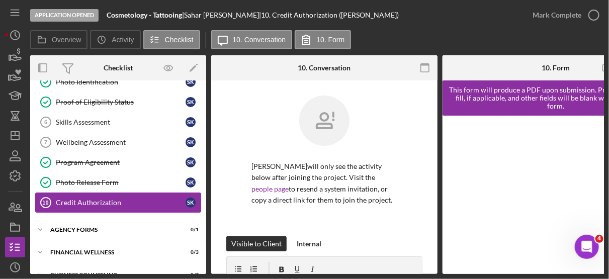
scroll to position [0, 64]
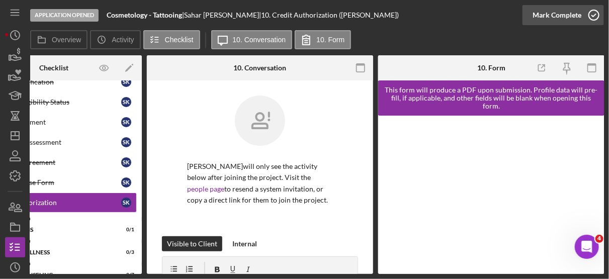
click at [595, 10] on circle "button" at bounding box center [594, 15] width 10 height 10
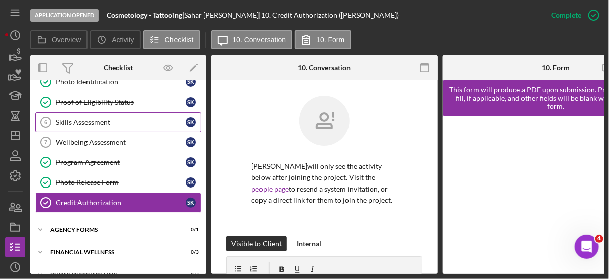
click at [111, 119] on div "Skills Assessment" at bounding box center [121, 122] width 130 height 8
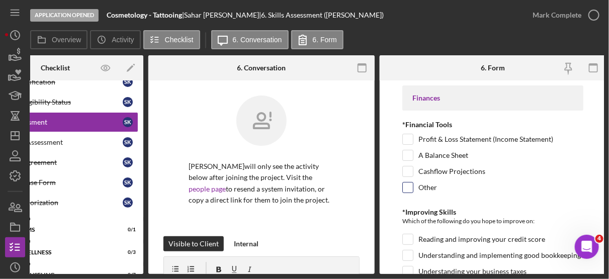
scroll to position [0, 64]
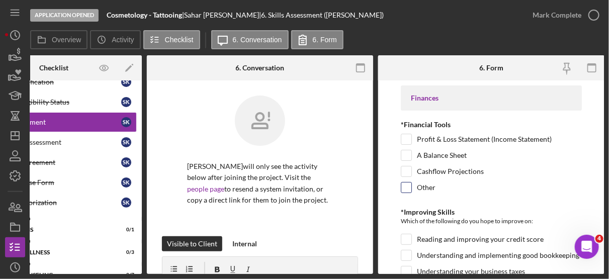
click at [411, 185] on div at bounding box center [406, 187] width 11 height 11
click at [406, 184] on input "Other" at bounding box center [406, 188] width 10 height 10
checkbox input "true"
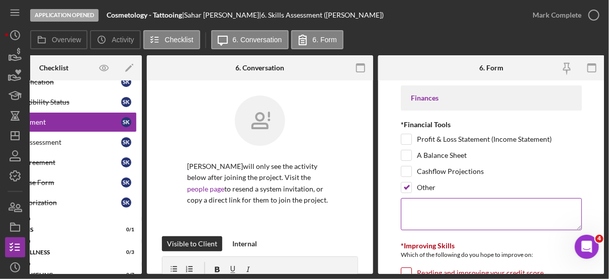
click at [421, 208] on textarea at bounding box center [491, 214] width 181 height 32
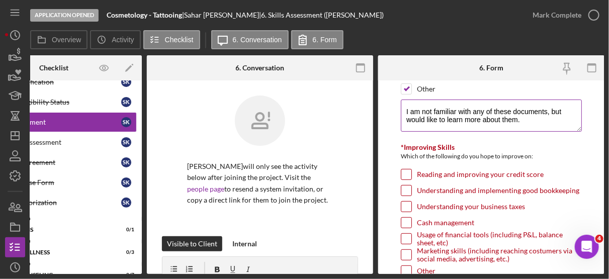
scroll to position [99, 0]
type textarea "I am not familiar with any of these documents, but would like to learn more abo…"
click at [409, 170] on input "Reading and improving your credit score" at bounding box center [406, 174] width 10 height 10
checkbox input "true"
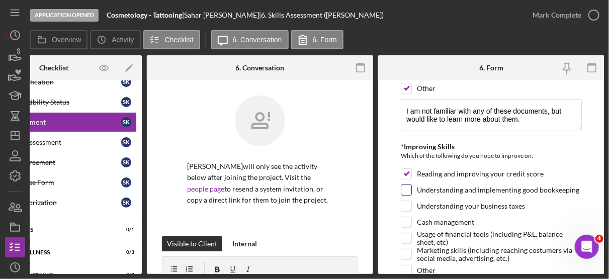
click at [405, 190] on input "Understanding and implementing good bookkeeping" at bounding box center [406, 190] width 10 height 10
checkbox input "true"
click at [405, 206] on input "Understanding your business taxes" at bounding box center [406, 206] width 10 height 10
checkbox input "true"
click at [406, 221] on input "Cash management" at bounding box center [406, 222] width 10 height 10
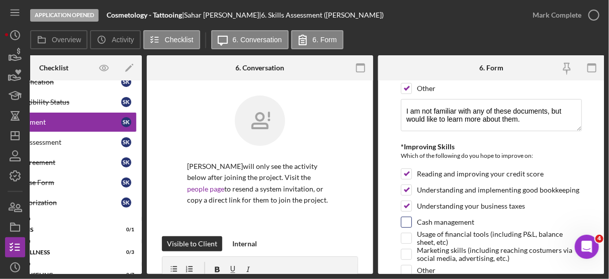
checkbox input "true"
click at [405, 233] on input "Usage of financial tools (including P&L, balance sheet, etc)" at bounding box center [406, 238] width 10 height 10
checkbox input "true"
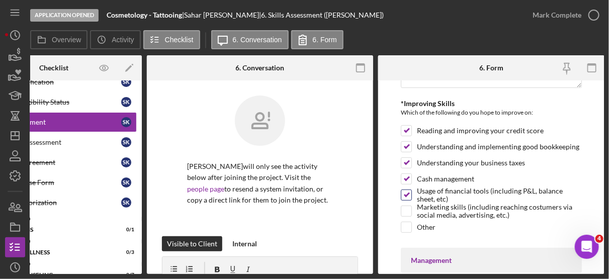
scroll to position [181, 0]
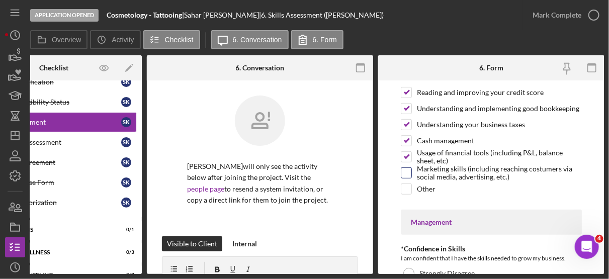
click at [405, 168] on input "Marketing skills (including reaching costumers via social media, advertising, e…" at bounding box center [406, 173] width 10 height 10
checkbox input "true"
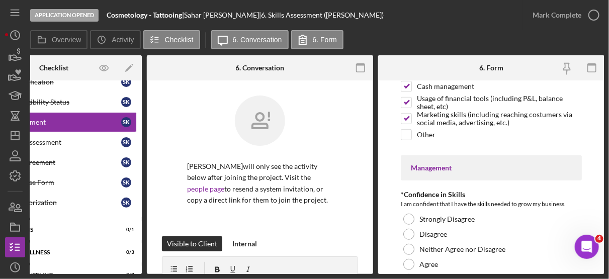
scroll to position [294, 0]
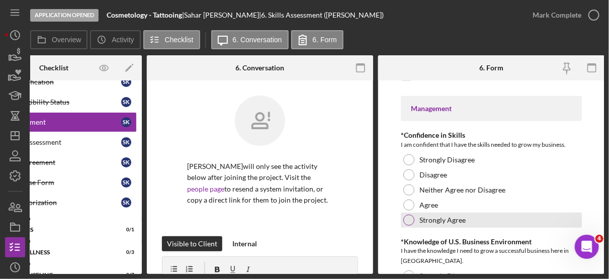
click at [453, 220] on div "Strongly Agree" at bounding box center [491, 220] width 181 height 15
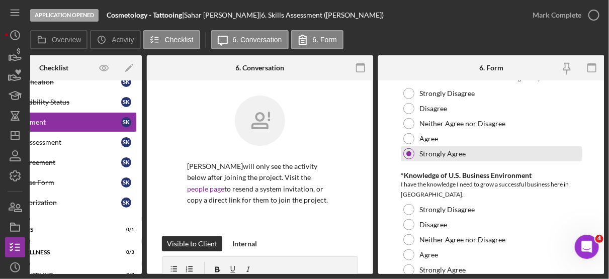
scroll to position [396, 0]
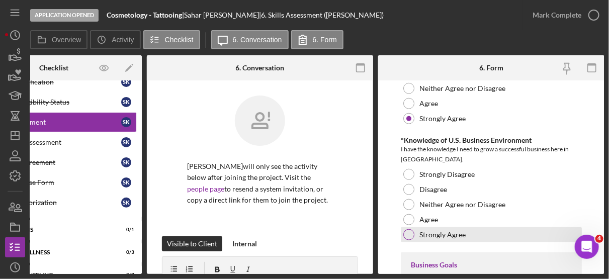
click at [446, 234] on div "Strongly Agree" at bounding box center [491, 234] width 181 height 15
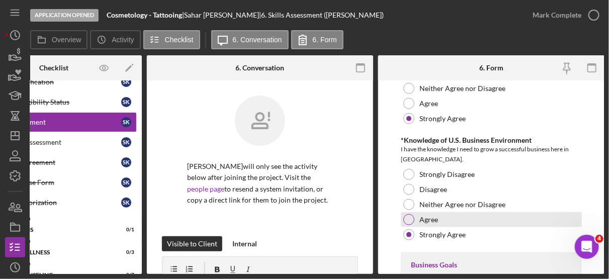
click at [433, 218] on label "Agree" at bounding box center [429, 220] width 19 height 8
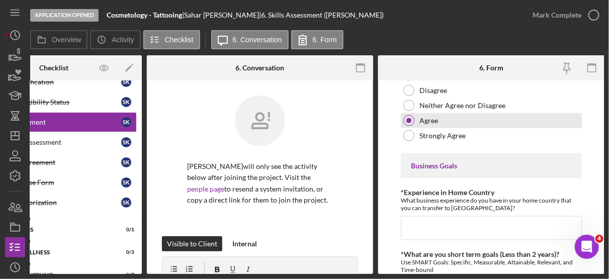
scroll to position [504, 0]
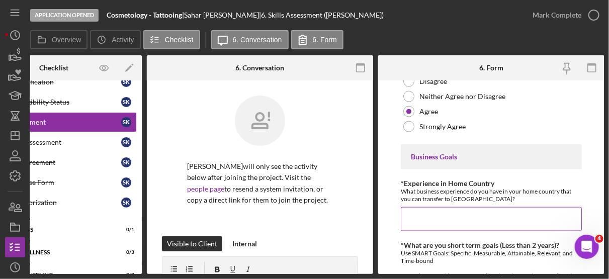
click at [431, 212] on input "*Experience in Home Country" at bounding box center [491, 219] width 181 height 24
click at [451, 223] on input "*Experience in Home Country" at bounding box center [491, 219] width 181 height 24
click at [434, 215] on input "I worked back home learning about eyebrow tattooing" at bounding box center [491, 219] width 181 height 24
click at [460, 214] on input "When back home learning about eyebrow tattooing" at bounding box center [491, 219] width 181 height 24
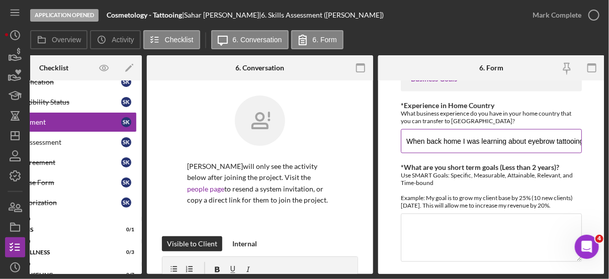
scroll to position [625, 0]
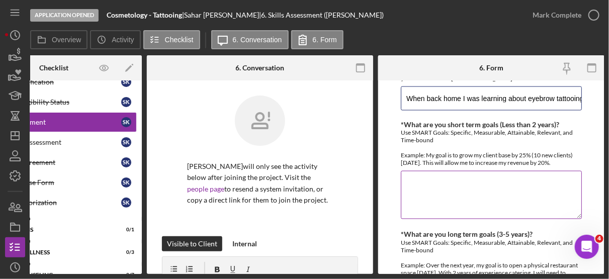
type input "When back home I was learning about eyebrow tattooing"
click at [415, 171] on textarea "*What are you short term goals (Less than 2 years)?" at bounding box center [491, 195] width 181 height 48
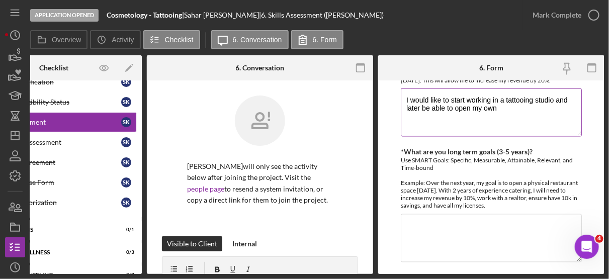
scroll to position [709, 0]
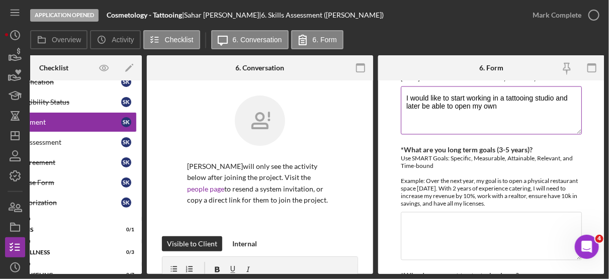
type textarea "I would like to start working in a tattooing studio and later be able to open m…"
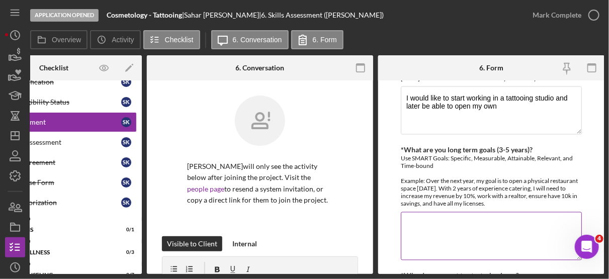
click at [428, 212] on textarea "*What are you long term goals (3-5 years)?" at bounding box center [491, 236] width 181 height 48
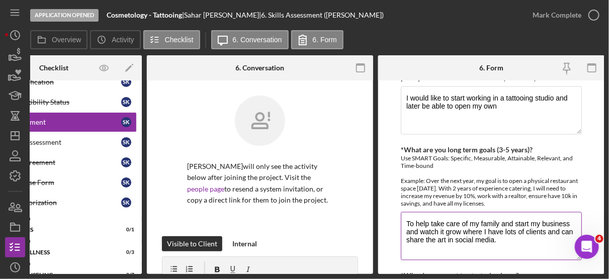
scroll to position [752, 0]
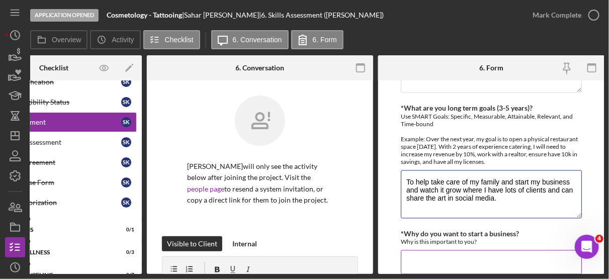
type textarea "To help take care of my family and start my business and watch it grow where I …"
click at [435, 250] on input "*Why do you want to start a business?" at bounding box center [491, 262] width 181 height 24
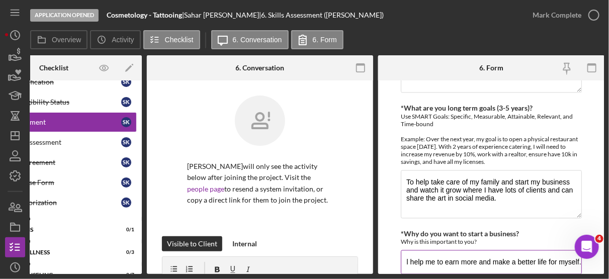
scroll to position [0, 407]
type input "Opening my business with help me to care for myself and family better. We have …"
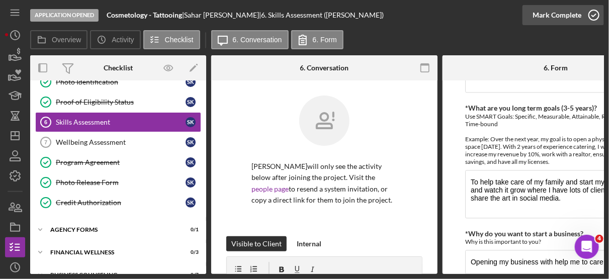
click at [596, 13] on icon "button" at bounding box center [594, 15] width 25 height 25
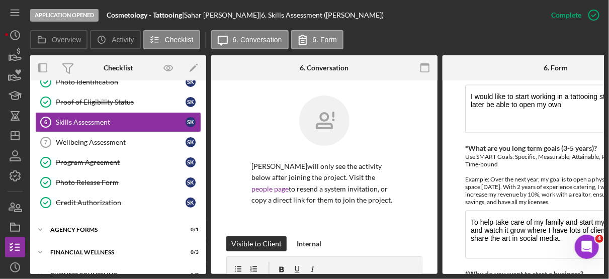
scroll to position [792, 0]
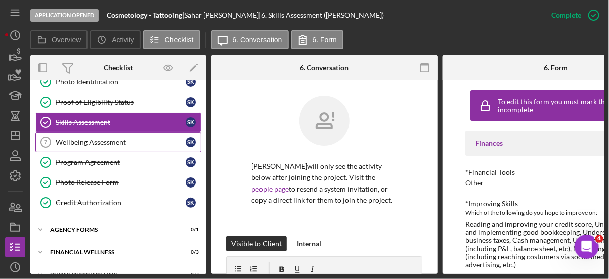
click at [101, 134] on link "Wellbeing Assessment 7 Wellbeing Assessment S K" at bounding box center [118, 142] width 166 height 20
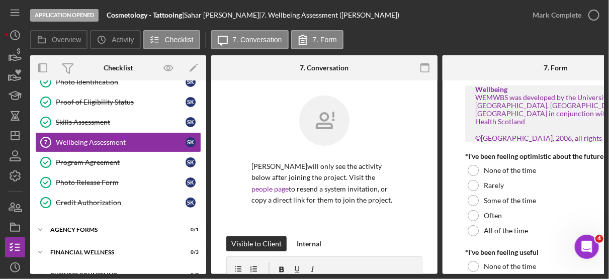
scroll to position [0, 64]
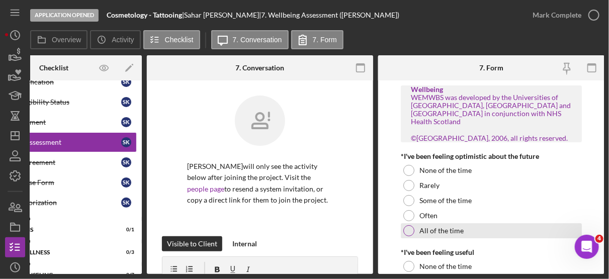
click at [449, 237] on div "All of the time" at bounding box center [491, 230] width 181 height 15
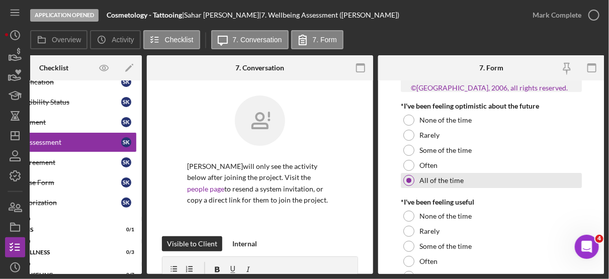
scroll to position [100, 0]
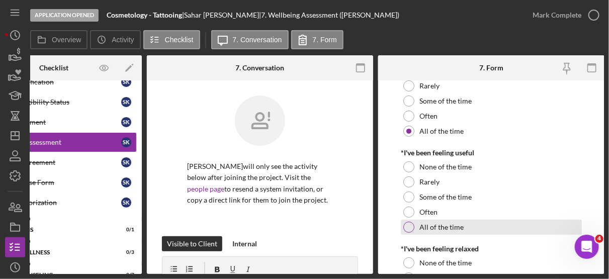
click at [454, 229] on label "All of the time" at bounding box center [442, 227] width 44 height 8
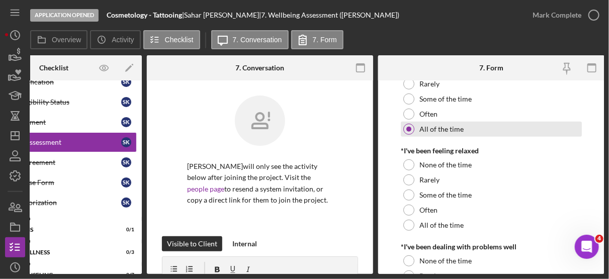
scroll to position [211, 0]
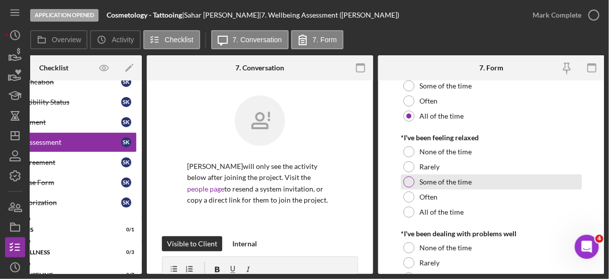
click at [463, 184] on label "Some of the time" at bounding box center [446, 182] width 52 height 8
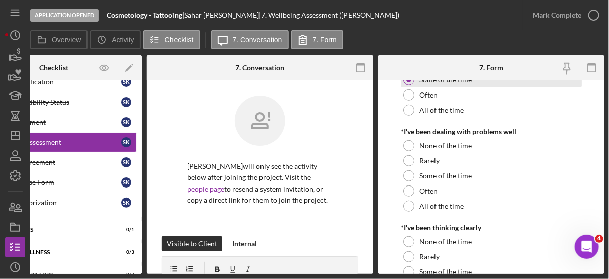
scroll to position [313, 0]
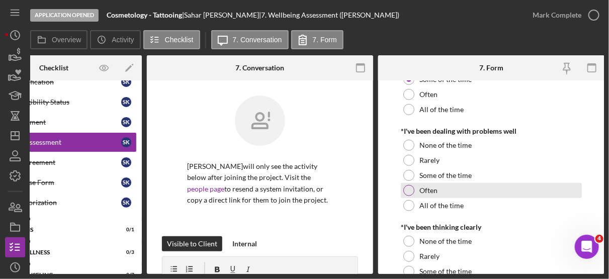
click at [436, 197] on div "Often" at bounding box center [491, 190] width 181 height 15
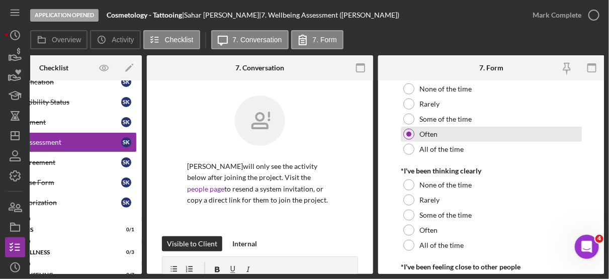
scroll to position [416, 0]
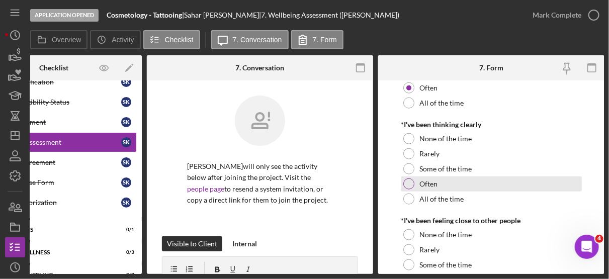
click at [437, 184] on div "Often" at bounding box center [491, 184] width 181 height 15
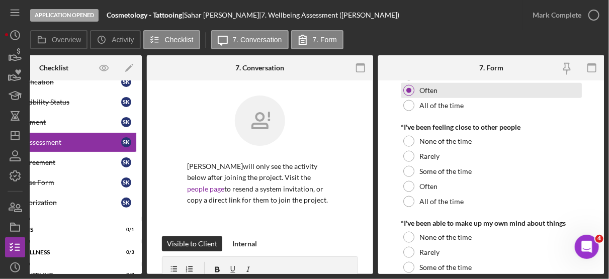
scroll to position [512, 0]
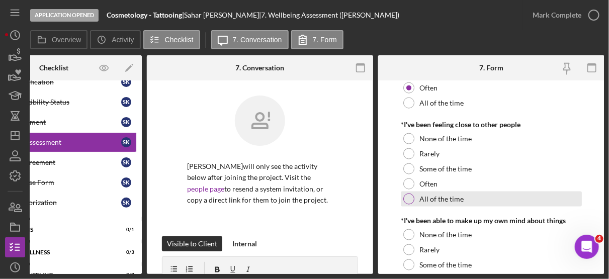
click at [446, 202] on label "All of the time" at bounding box center [442, 199] width 44 height 8
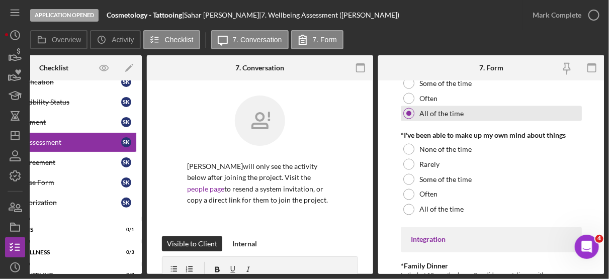
scroll to position [604, 0]
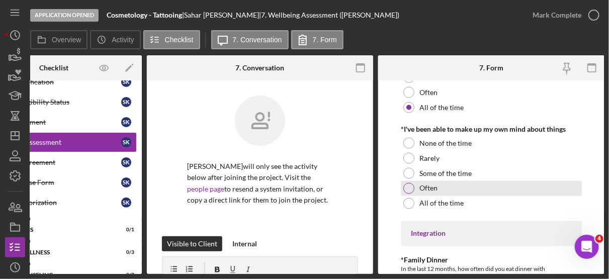
click at [435, 194] on div "Often" at bounding box center [491, 188] width 181 height 15
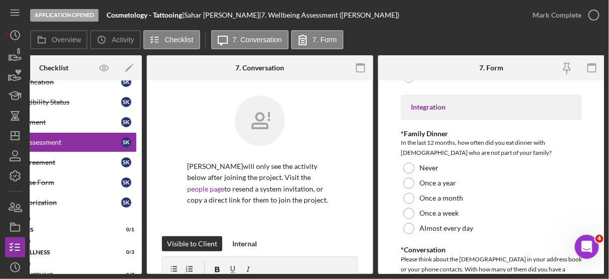
scroll to position [759, 0]
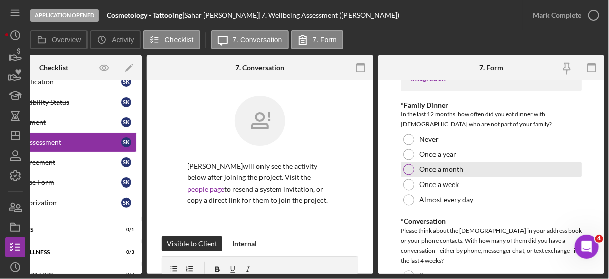
click at [454, 171] on label "Once a month" at bounding box center [442, 170] width 44 height 8
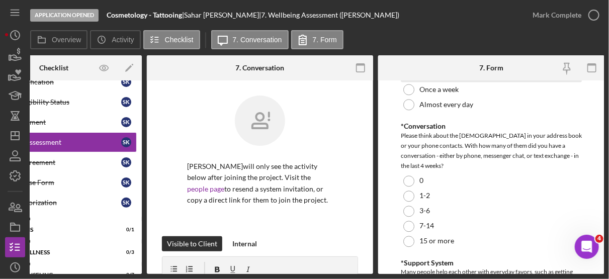
scroll to position [855, 0]
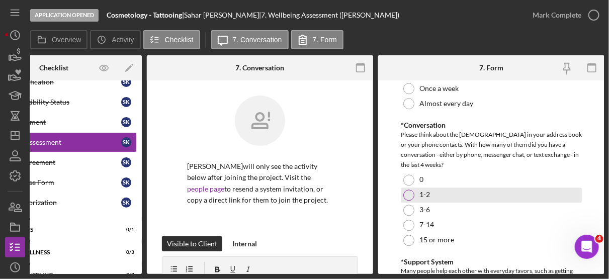
click at [417, 198] on div "1-2" at bounding box center [491, 195] width 181 height 15
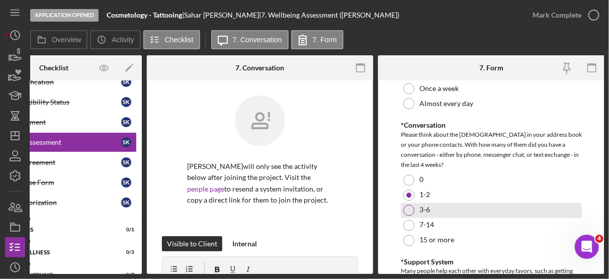
click at [410, 211] on div at bounding box center [408, 210] width 11 height 11
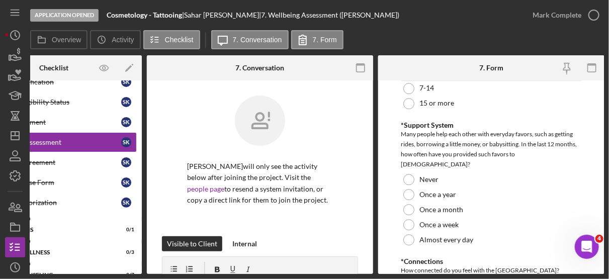
scroll to position [994, 0]
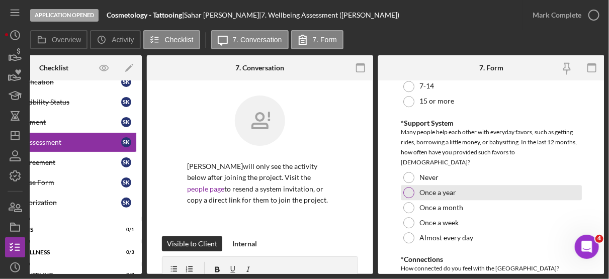
click at [447, 187] on div "Once a year" at bounding box center [491, 192] width 181 height 15
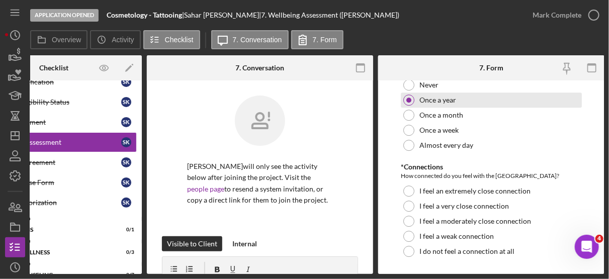
scroll to position [1089, 0]
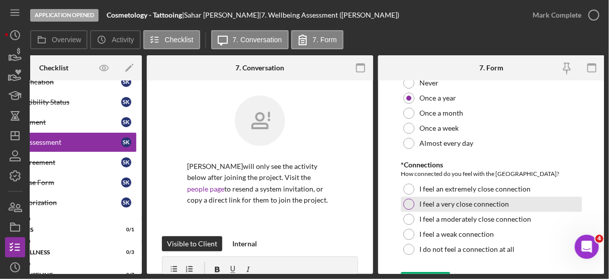
click at [486, 200] on div "I feel a very close connection" at bounding box center [491, 204] width 181 height 15
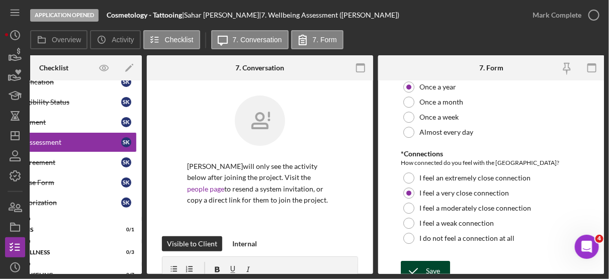
click at [438, 261] on div "Save" at bounding box center [433, 271] width 14 height 20
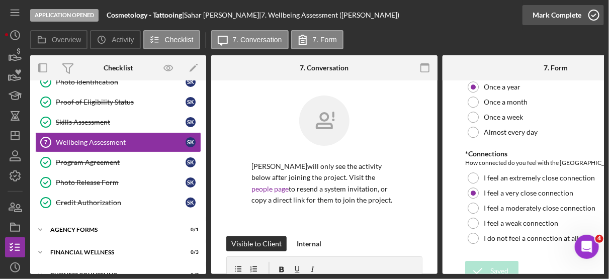
click at [595, 24] on icon "button" at bounding box center [594, 15] width 25 height 25
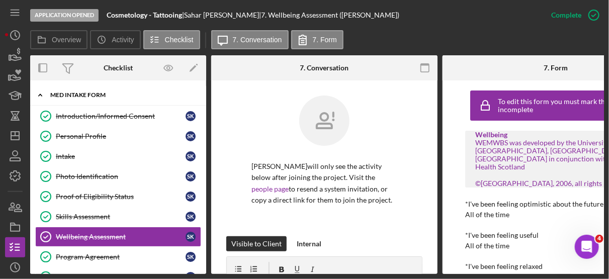
click at [94, 93] on div "MED Intake Form" at bounding box center [121, 95] width 143 height 6
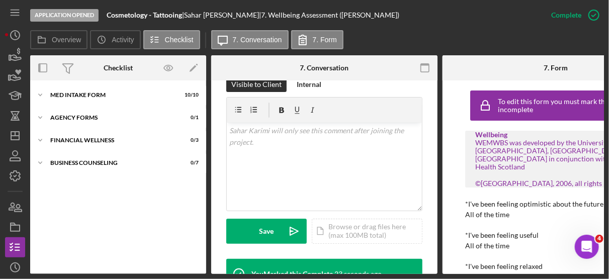
scroll to position [163, 0]
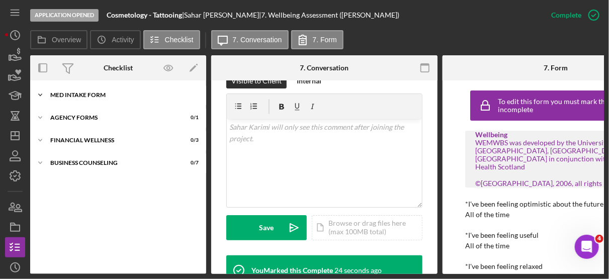
click at [106, 93] on div "MED Intake Form" at bounding box center [121, 95] width 143 height 6
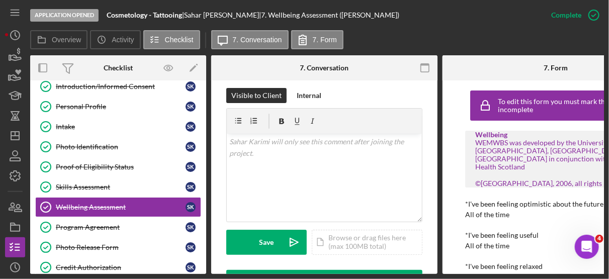
scroll to position [0, 0]
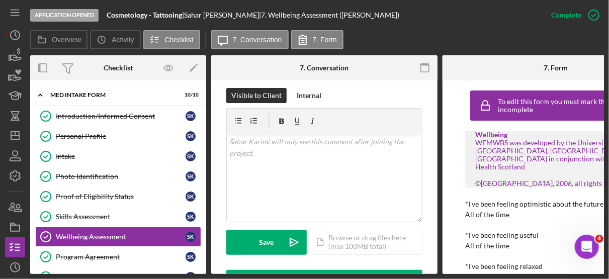
click at [431, 41] on div "Overview Icon/History Activity Checklist Icon/Message 7. Conversation 7. Form" at bounding box center [317, 40] width 574 height 20
click at [11, 99] on icon "button" at bounding box center [15, 95] width 25 height 25
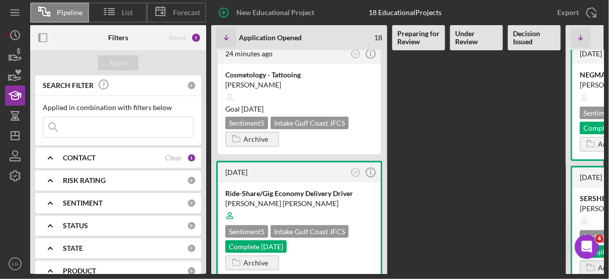
scroll to position [8, 0]
click at [249, 122] on div "Sentiment 5" at bounding box center [246, 123] width 43 height 13
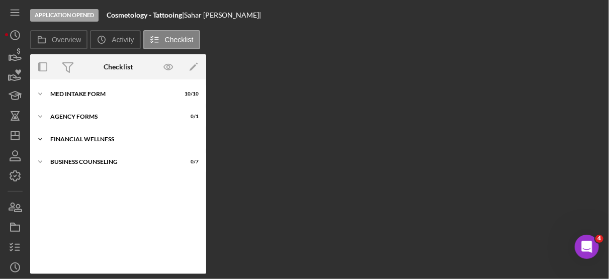
click at [79, 137] on div "Financial Wellness" at bounding box center [121, 139] width 143 height 6
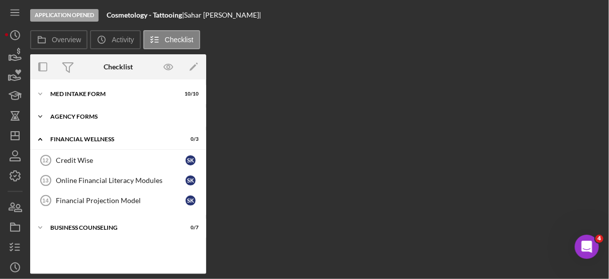
click at [76, 114] on div "Agency Forms" at bounding box center [121, 117] width 143 height 6
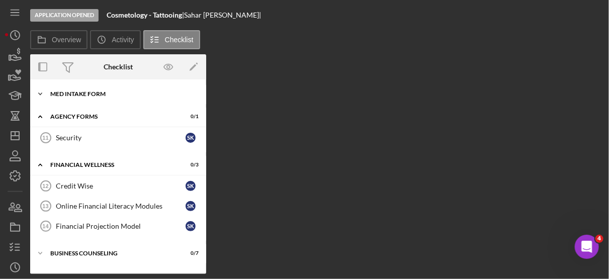
click at [83, 94] on div "MED Intake Form" at bounding box center [121, 94] width 143 height 6
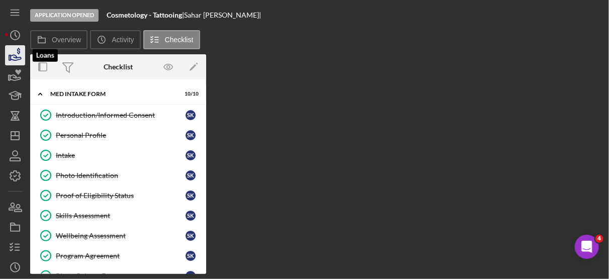
click at [14, 54] on icon "button" at bounding box center [15, 55] width 25 height 25
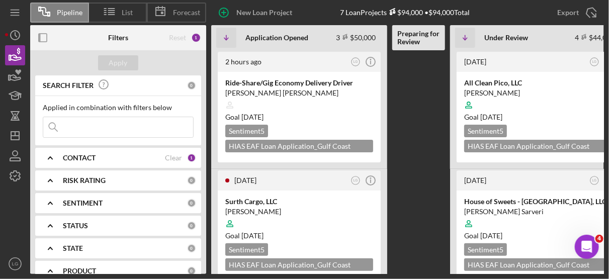
click at [428, 193] on Review at bounding box center [418, 162] width 53 height 224
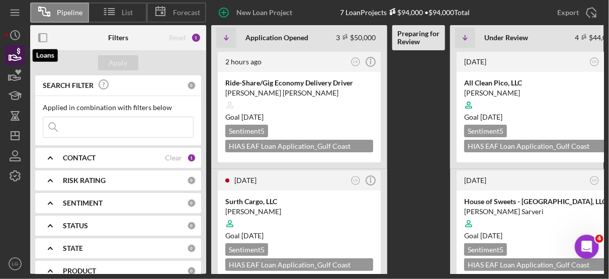
click at [13, 51] on icon "button" at bounding box center [15, 55] width 25 height 25
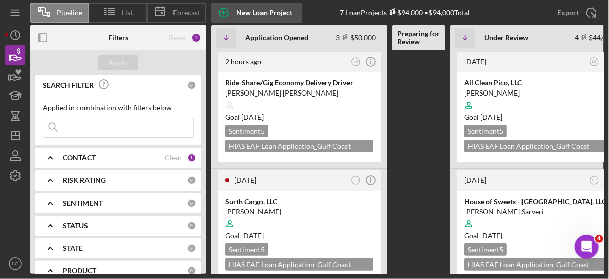
click at [266, 12] on div "New Loan Project" at bounding box center [264, 13] width 56 height 20
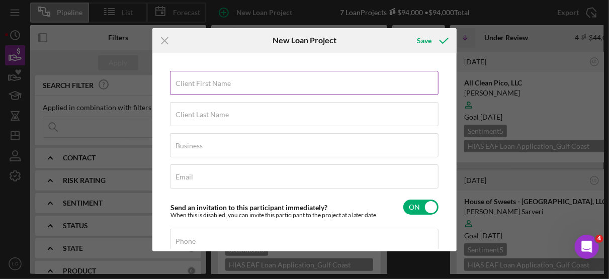
click at [208, 84] on label "Client First Name" at bounding box center [203, 83] width 55 height 8
click at [208, 84] on input "Client First Name" at bounding box center [304, 83] width 269 height 24
type input "Sahar"
type input "[PERSON_NAME]"
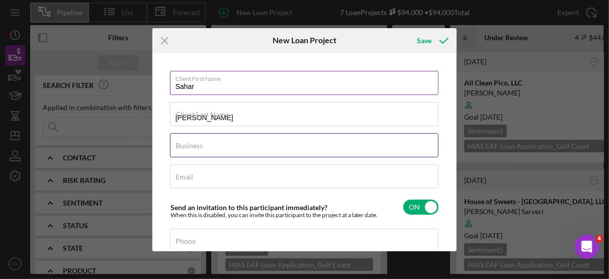
type input "Cosmetology - Tattooing"
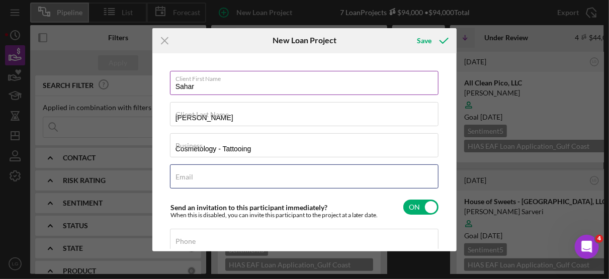
type input "[EMAIL_ADDRESS][DOMAIN_NAME]"
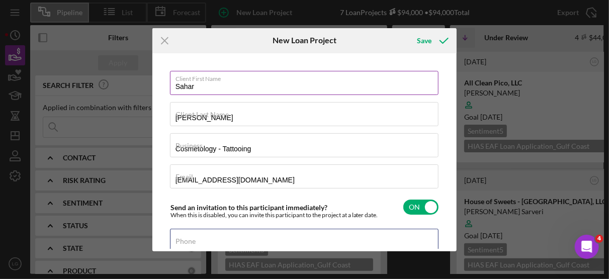
type input "[PHONE_NUMBER]"
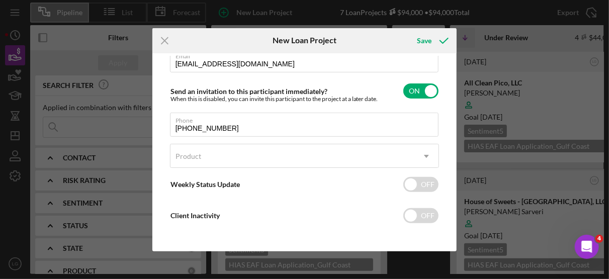
scroll to position [117, 0]
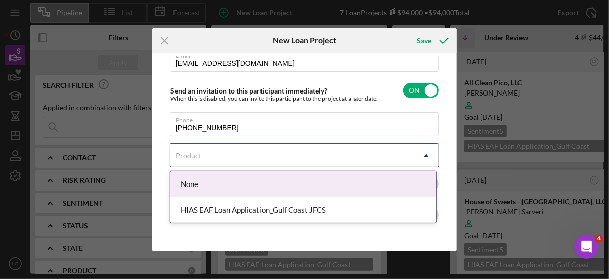
click at [425, 155] on use at bounding box center [426, 155] width 5 height 3
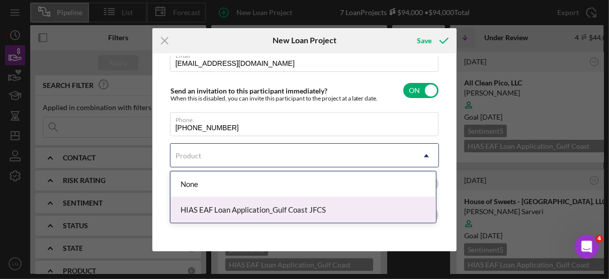
click at [308, 208] on div "HIAS EAF Loan Application_Gulf Coast JFCS" at bounding box center [304, 210] width 266 height 26
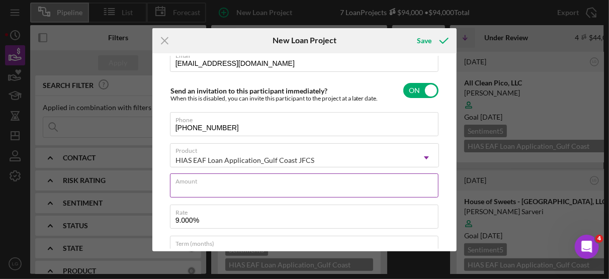
click at [238, 186] on input "Amount" at bounding box center [304, 186] width 269 height 24
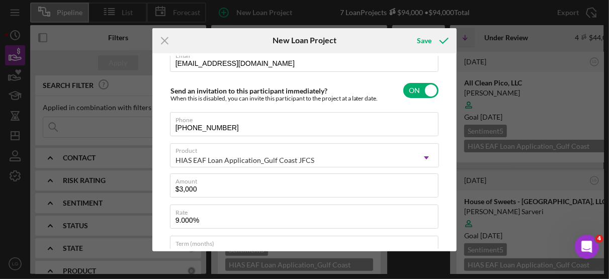
scroll to position [211, 0]
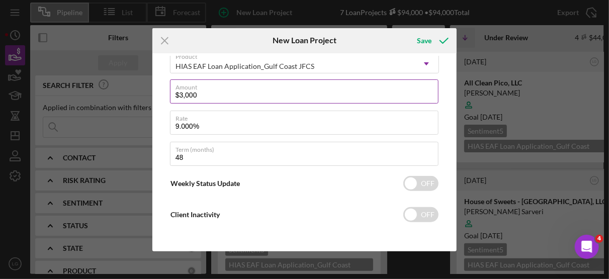
click at [211, 97] on input "$3,000" at bounding box center [304, 91] width 269 height 24
type input "$3"
type input "$2,000"
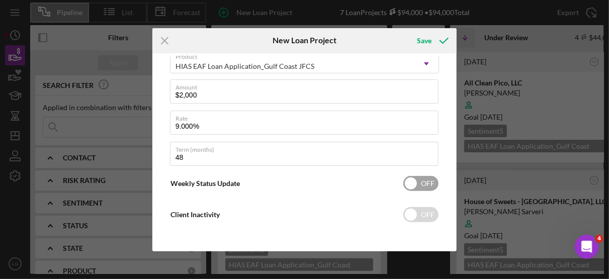
click at [413, 181] on input "checkbox" at bounding box center [420, 183] width 35 height 15
checkbox input "true"
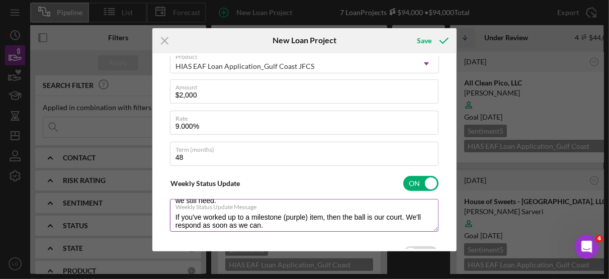
scroll to position [24, 0]
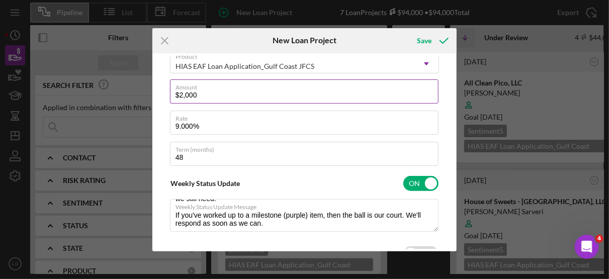
type textarea "Here's a snapshot of information that has been fully approved, as well as the i…"
click at [208, 94] on input "$2,000" at bounding box center [304, 91] width 269 height 24
type input "$200"
type textarea "Here's a snapshot of information that has been fully approved, as well as the i…"
type input "$20"
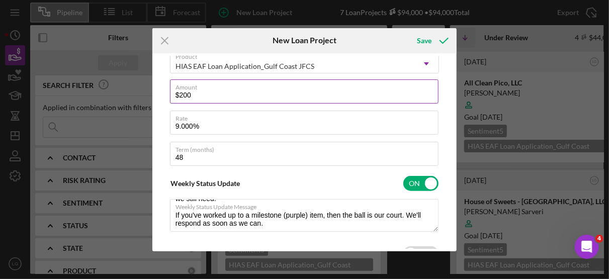
type textarea "Here's a snapshot of information that has been fully approved, as well as the i…"
type input "$2"
type textarea "Here's a snapshot of information that has been fully approved, as well as the i…"
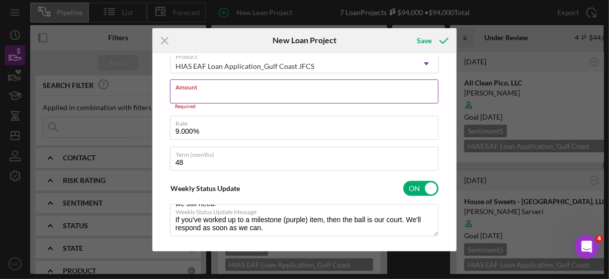
type input "$3"
type textarea "Here's a snapshot of information that has been fully approved, as well as the i…"
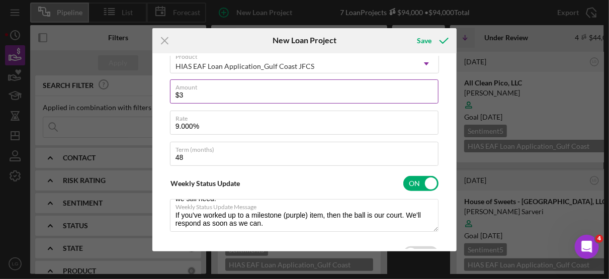
type input "$30"
type textarea "Here's a snapshot of information that has been fully approved, as well as the i…"
type input "$300"
type textarea "Here's a snapshot of information that has been fully approved, as well as the i…"
type input "$3,000"
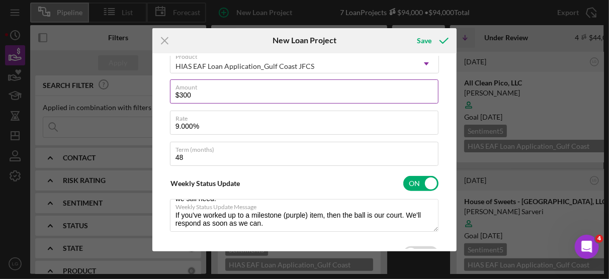
type textarea "Here's a snapshot of information that has been fully approved, as well as the i…"
type input "$3,000"
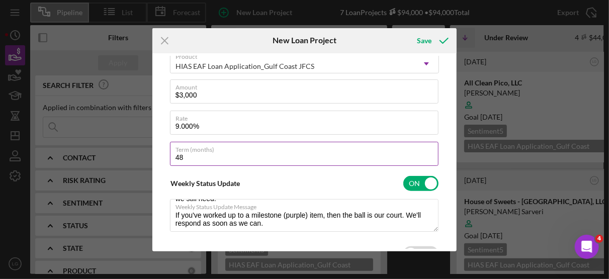
type textarea "Here's a snapshot of information that has been fully approved, as well as the i…"
click at [301, 153] on input "48" at bounding box center [304, 154] width 269 height 24
type input "4"
type textarea "Here's a snapshot of information that has been fully approved, as well as the i…"
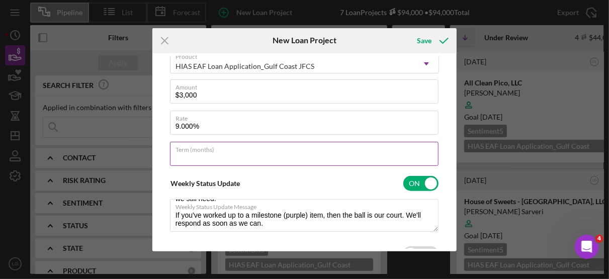
type input "3"
type textarea "Here's a snapshot of information that has been fully approved, as well as the i…"
type input "36"
type textarea "Here's a snapshot of information that has been fully approved, as well as the i…"
click at [413, 158] on input "36" at bounding box center [304, 154] width 269 height 24
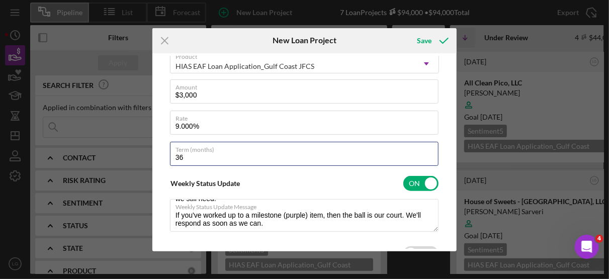
scroll to position [244, 0]
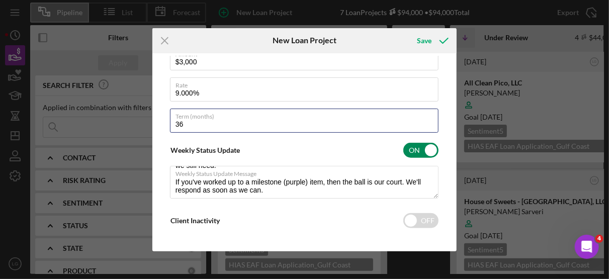
type input "36"
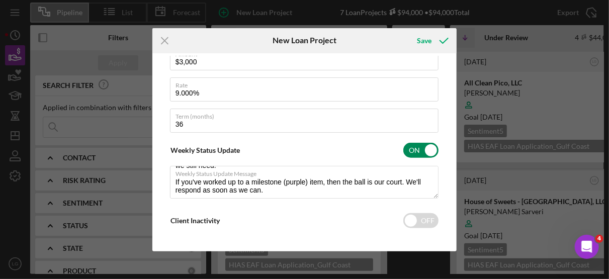
type textarea "Here's a snapshot of information that has been fully approved, as well as the i…"
click at [428, 148] on input "checkbox" at bounding box center [420, 150] width 35 height 15
checkbox input "false"
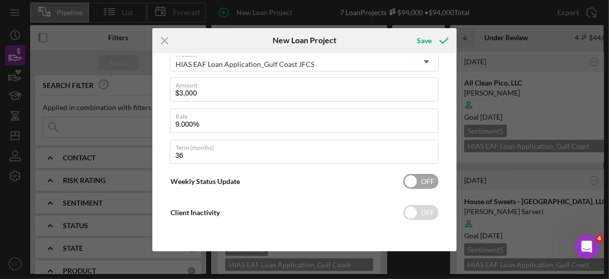
scroll to position [211, 0]
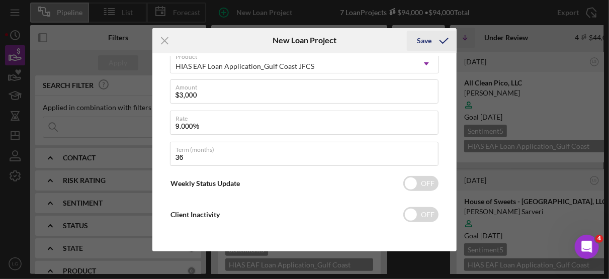
click at [423, 40] on div "Save" at bounding box center [424, 41] width 15 height 20
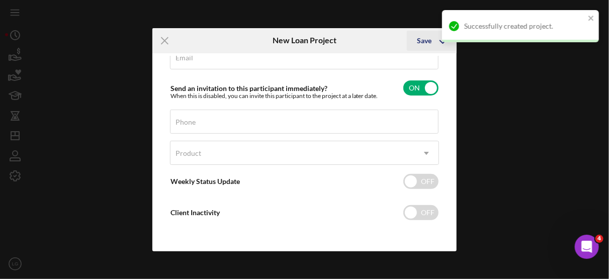
scroll to position [117, 0]
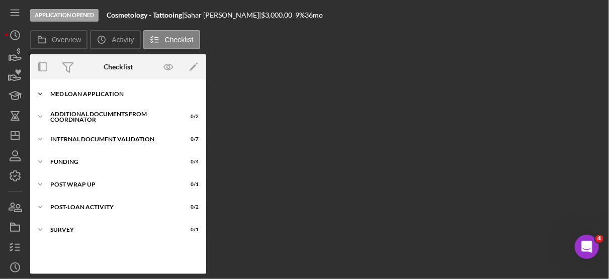
click at [112, 95] on div "MED Loan Application" at bounding box center [121, 94] width 143 height 6
